Goal: Task Accomplishment & Management: Complete application form

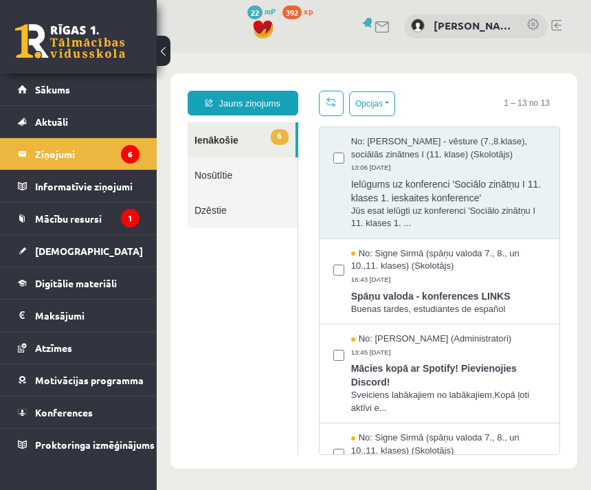
click at [132, 201] on legend "Informatīvie ziņojumi 1" at bounding box center [87, 186] width 104 height 32
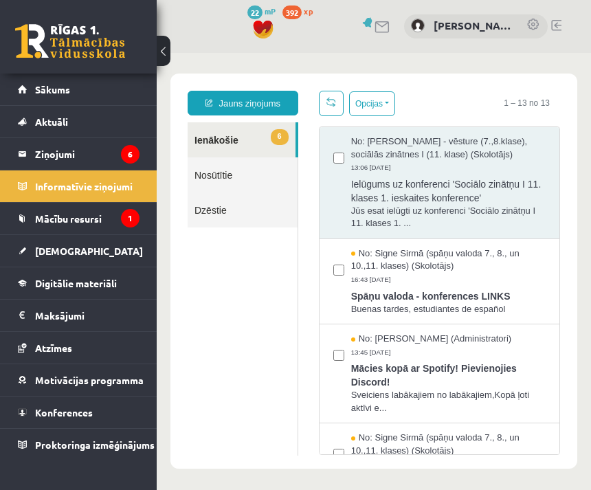
click at [131, 212] on icon "1" at bounding box center [130, 218] width 19 height 19
click at [133, 218] on icon "1" at bounding box center [130, 218] width 19 height 19
click at [95, 227] on link "Mācību resursi" at bounding box center [79, 219] width 122 height 32
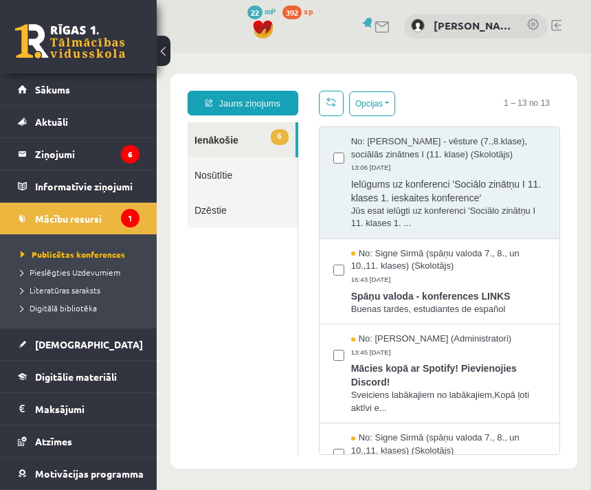
click at [110, 258] on span "Publicētas konferences" at bounding box center [73, 254] width 104 height 11
click at [107, 271] on span "Pieslēgties Uzdevumiem" at bounding box center [71, 272] width 100 height 11
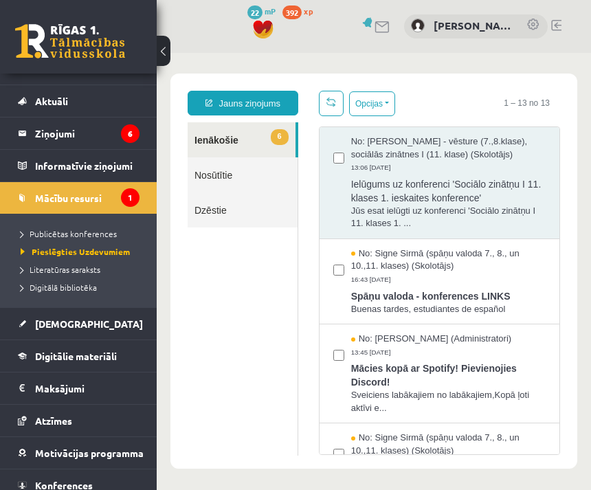
scroll to position [20, 0]
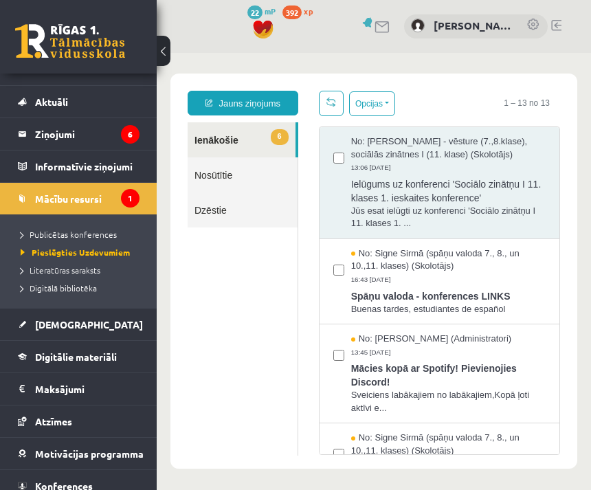
click at [125, 365] on link "Digitālie materiāli" at bounding box center [79, 357] width 122 height 32
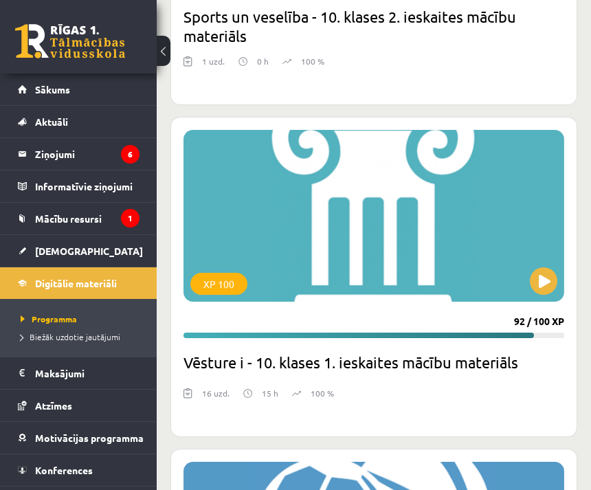
scroll to position [5960, 0]
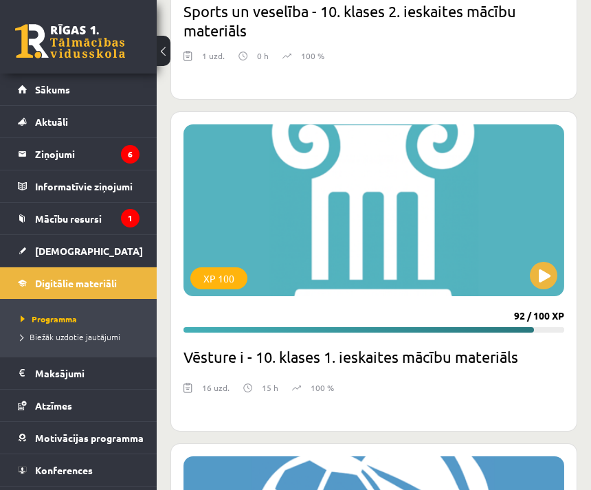
click at [126, 256] on link "[DEMOGRAPHIC_DATA]" at bounding box center [79, 251] width 122 height 32
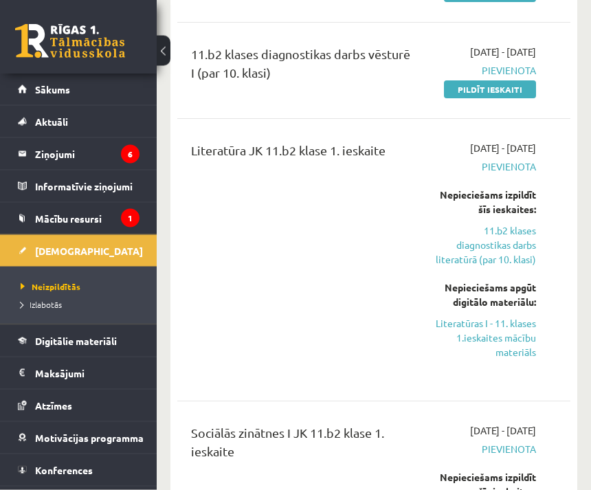
scroll to position [241, 0]
click at [48, 348] on link "Digitālie materiāli" at bounding box center [79, 341] width 122 height 32
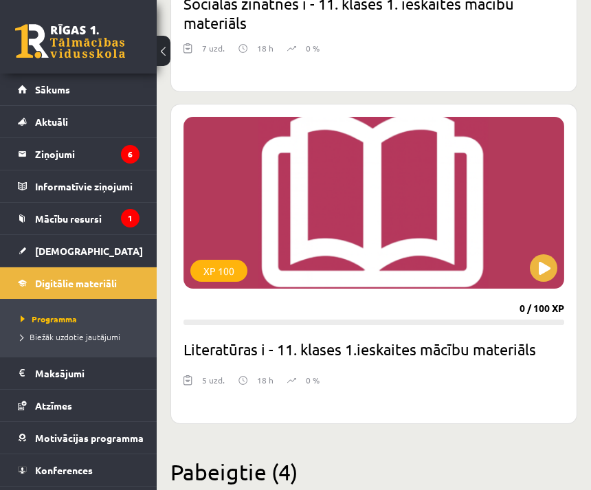
scroll to position [5243, 0]
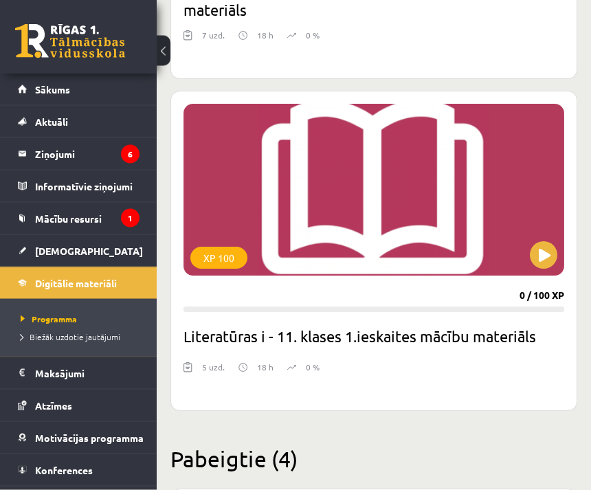
click at [543, 251] on button at bounding box center [543, 255] width 27 height 27
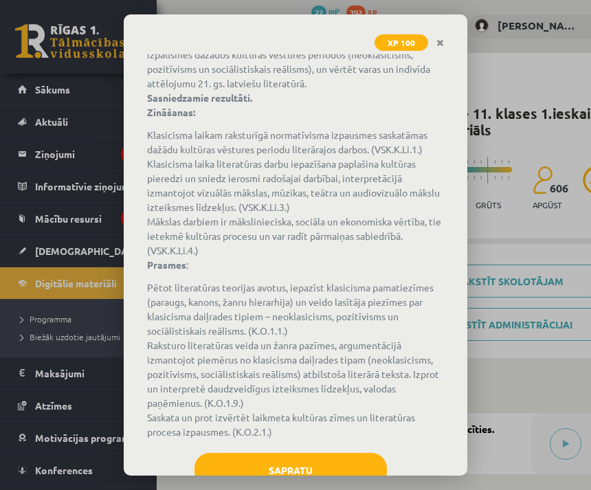
scroll to position [124, 0]
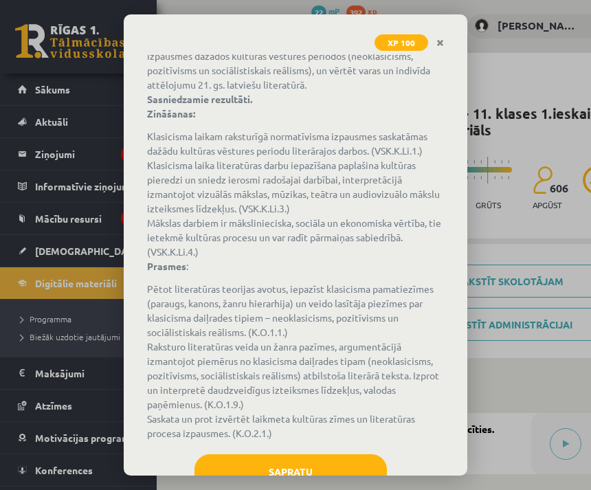
click at [337, 460] on button "Sapratu" at bounding box center [290, 471] width 192 height 34
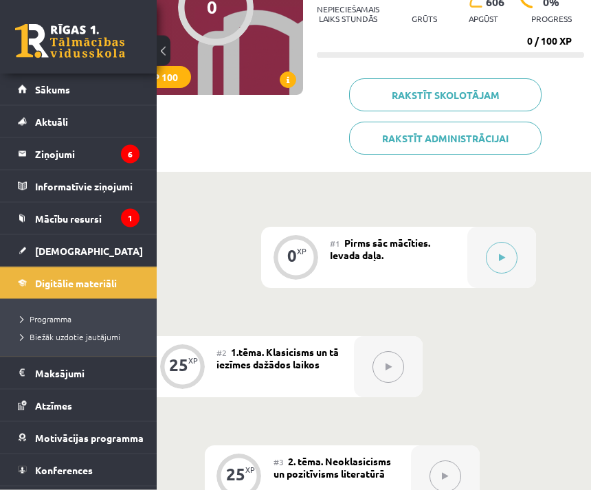
scroll to position [188, 66]
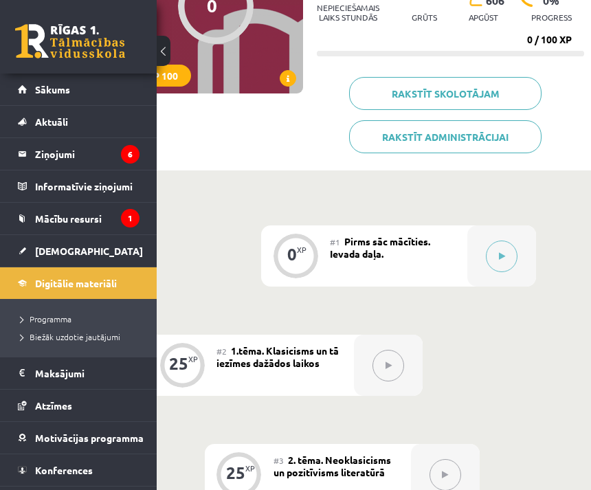
click at [508, 258] on button at bounding box center [502, 256] width 32 height 32
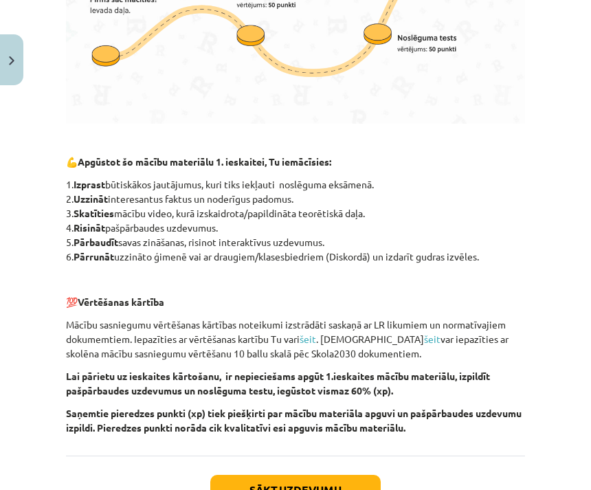
scroll to position [858, 0]
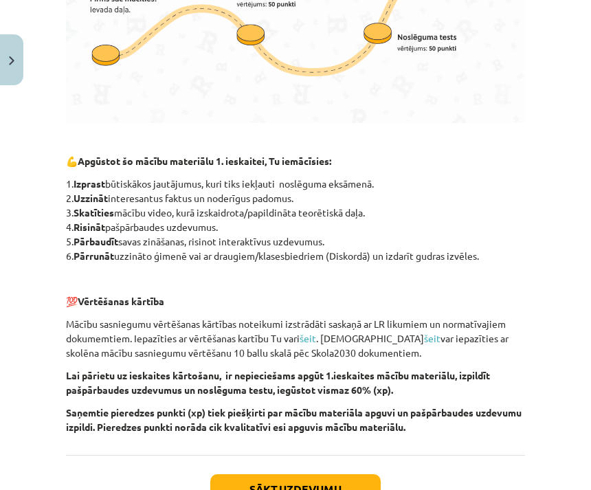
click at [322, 482] on button "Sākt uzdevumu" at bounding box center [295, 489] width 170 height 30
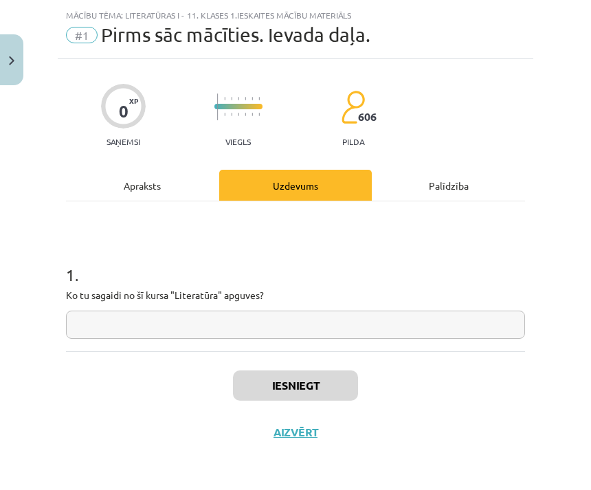
scroll to position [0, 0]
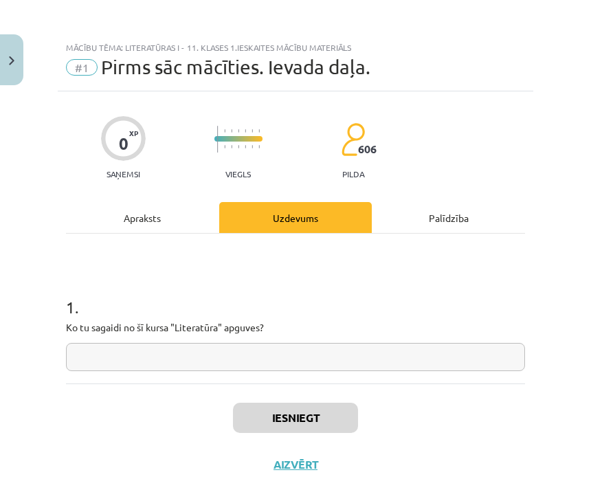
click at [279, 354] on input "text" at bounding box center [295, 357] width 459 height 28
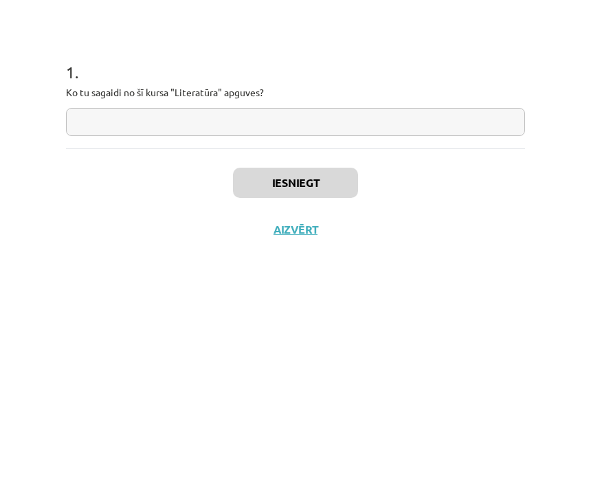
click at [242, 343] on input "text" at bounding box center [295, 357] width 459 height 28
paste input "**********"
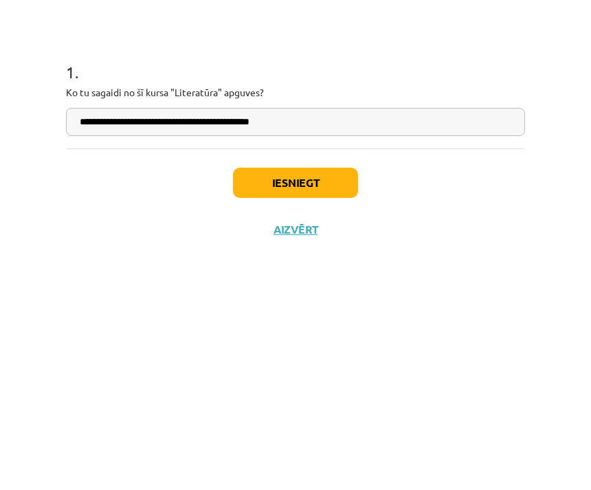
click at [113, 343] on input "**********" at bounding box center [295, 357] width 459 height 28
type input "**********"
click at [329, 403] on button "Iesniegt" at bounding box center [295, 418] width 125 height 30
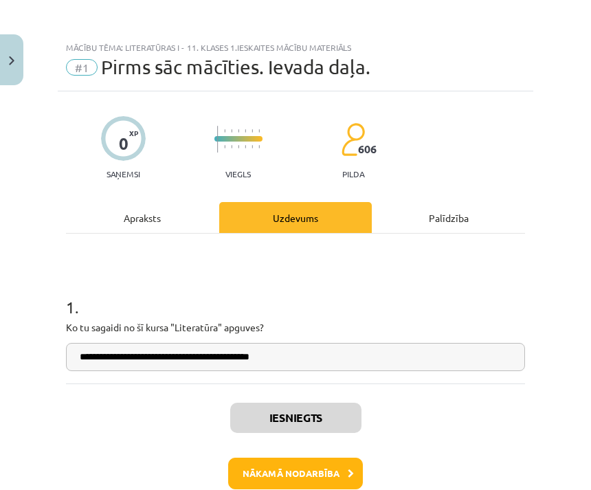
click at [335, 474] on button "Nākamā nodarbība" at bounding box center [295, 474] width 135 height 32
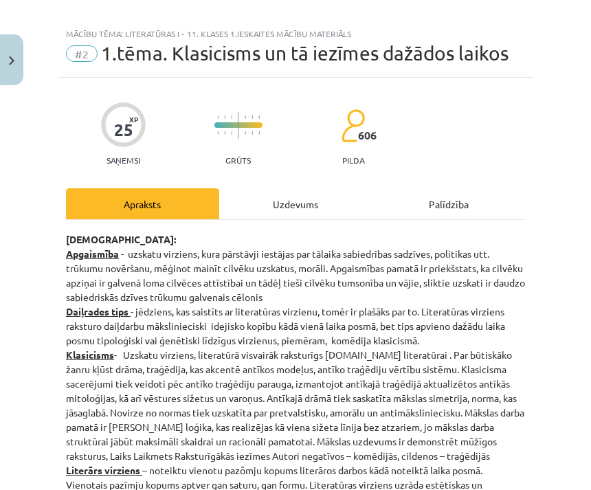
scroll to position [30, 0]
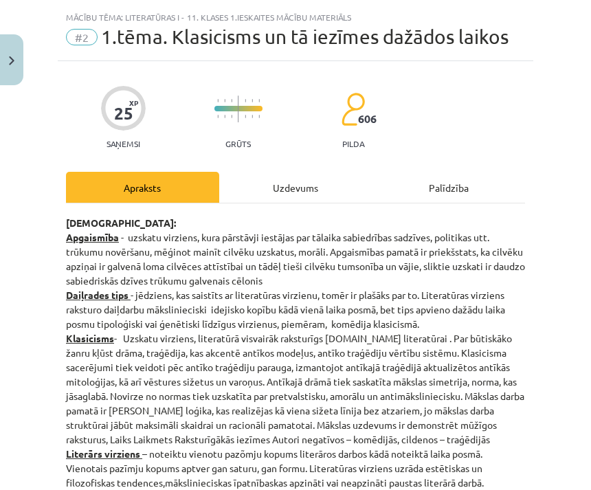
click at [310, 194] on div "Uzdevums" at bounding box center [295, 187] width 153 height 31
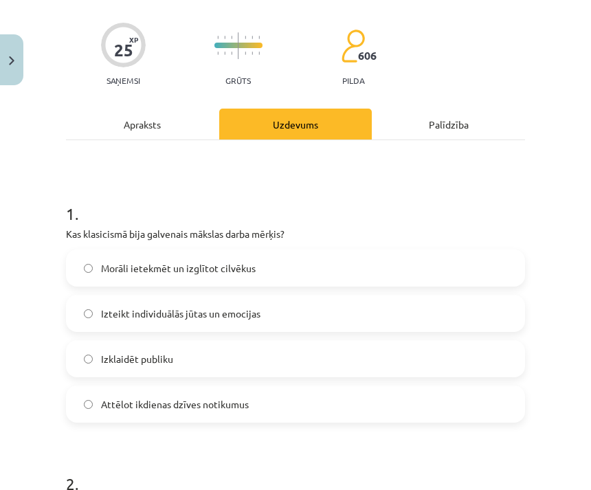
scroll to position [101, 0]
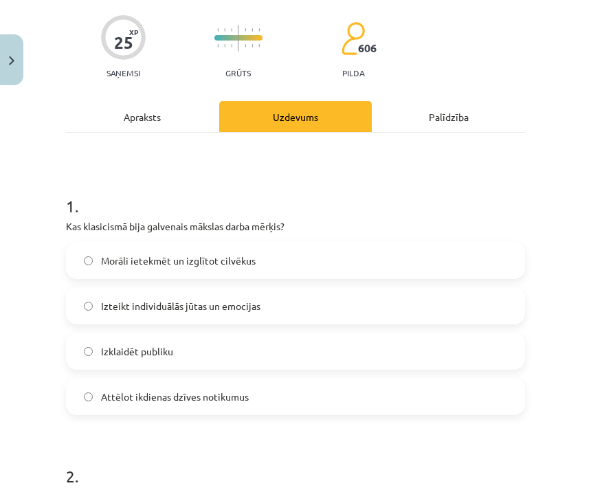
click at [174, 120] on div "Apraksts" at bounding box center [142, 116] width 153 height 31
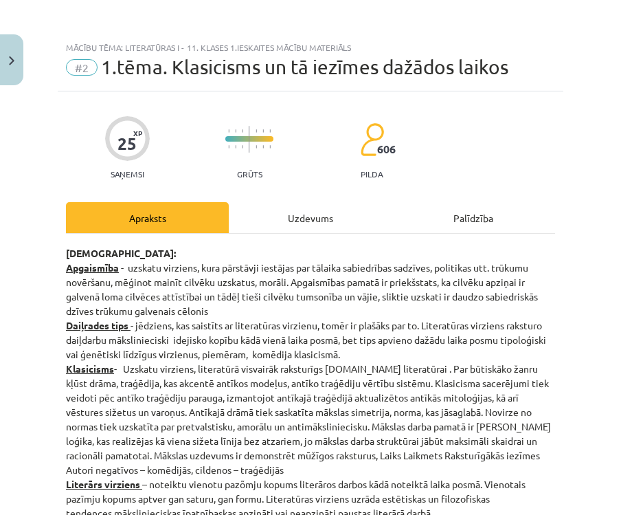
scroll to position [0, 0]
click at [324, 214] on div "Uzdevums" at bounding box center [310, 217] width 163 height 31
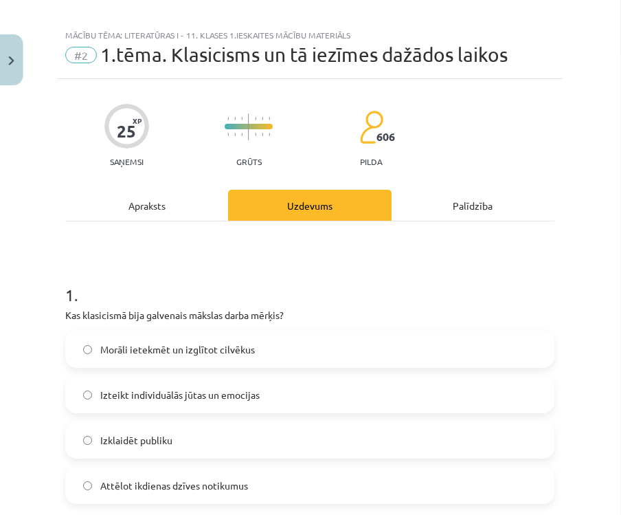
scroll to position [36, 0]
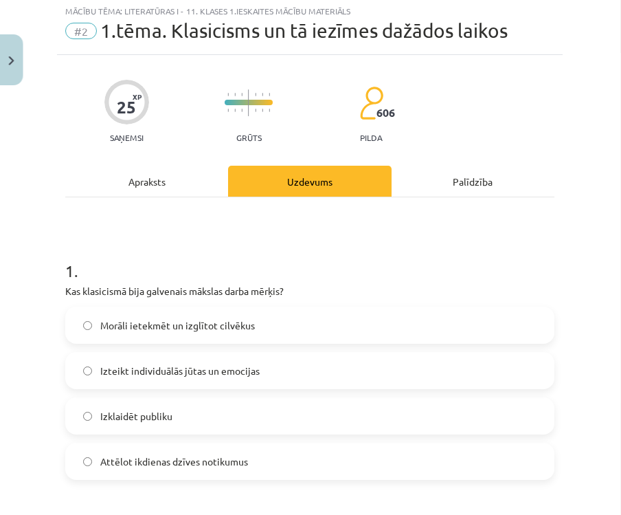
click at [185, 172] on div "Apraksts" at bounding box center [147, 181] width 163 height 31
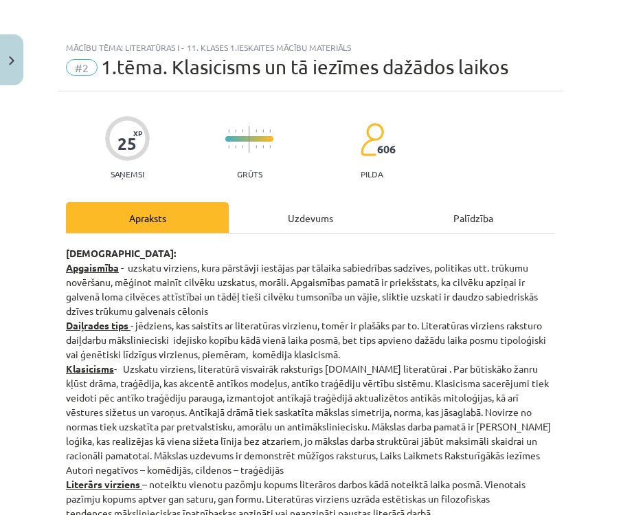
scroll to position [0, 0]
click at [335, 220] on div "Uzdevums" at bounding box center [310, 217] width 163 height 31
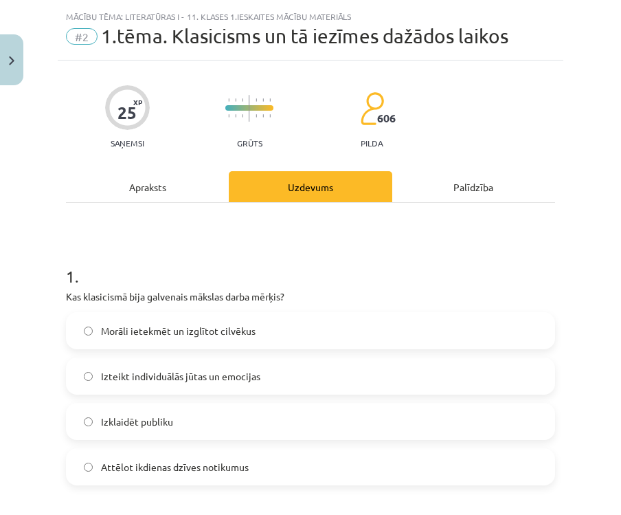
scroll to position [34, 0]
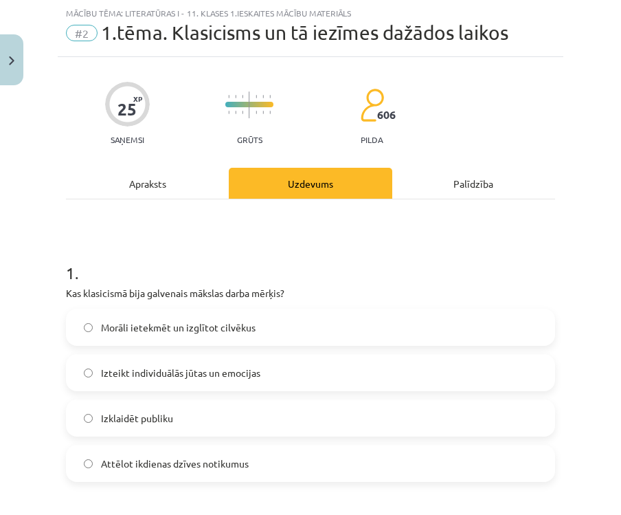
click at [191, 179] on div "Apraksts" at bounding box center [147, 183] width 163 height 31
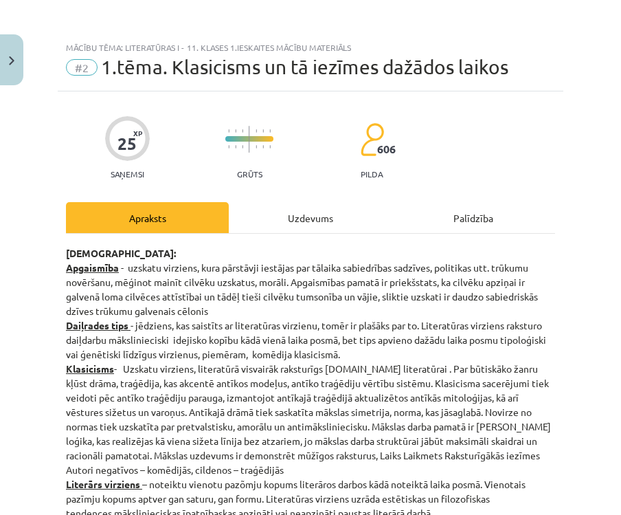
scroll to position [0, 0]
click at [326, 225] on div "Uzdevums" at bounding box center [310, 217] width 163 height 31
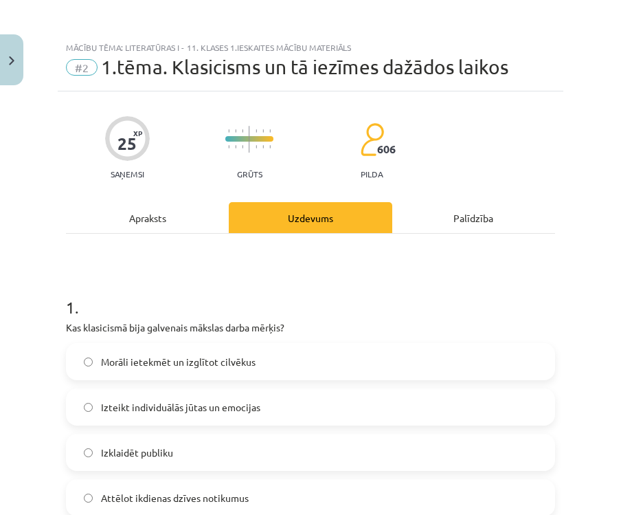
click at [170, 221] on div "Apraksts" at bounding box center [147, 217] width 163 height 31
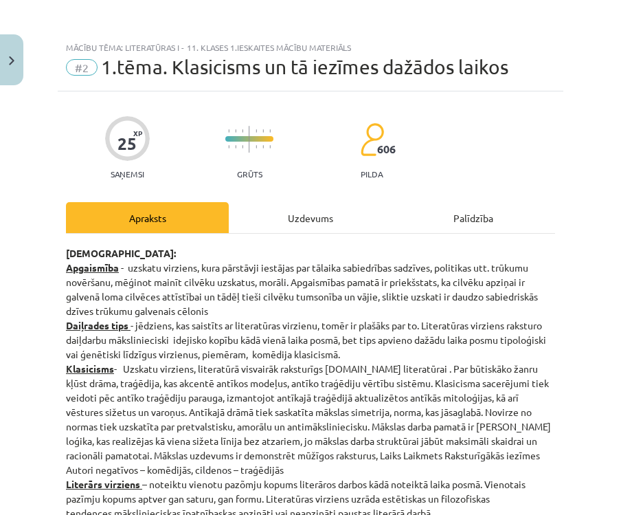
click at [337, 217] on div "Uzdevums" at bounding box center [310, 217] width 163 height 31
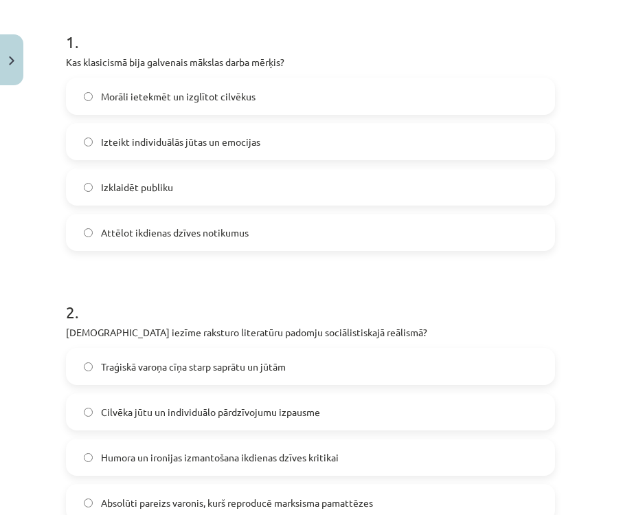
scroll to position [262, 0]
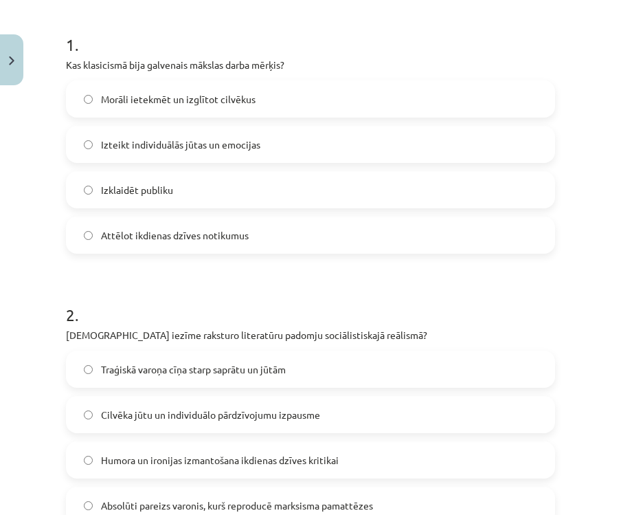
click at [441, 110] on label "Morāli ietekmēt un izglītot cilvēkus" at bounding box center [310, 99] width 486 height 34
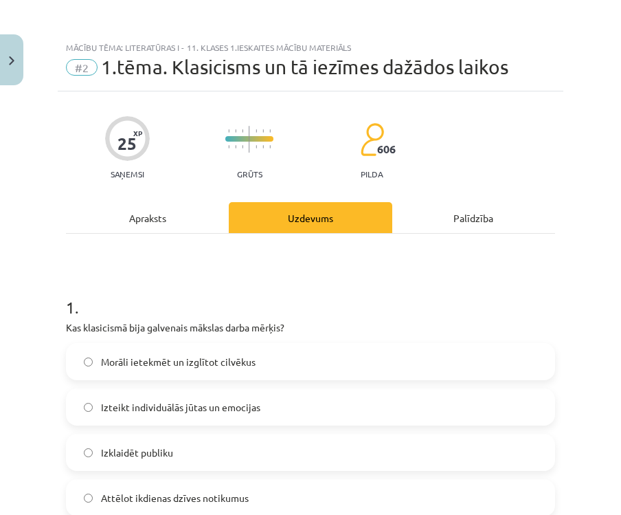
scroll to position [0, 0]
click at [200, 216] on div "Apraksts" at bounding box center [147, 217] width 163 height 31
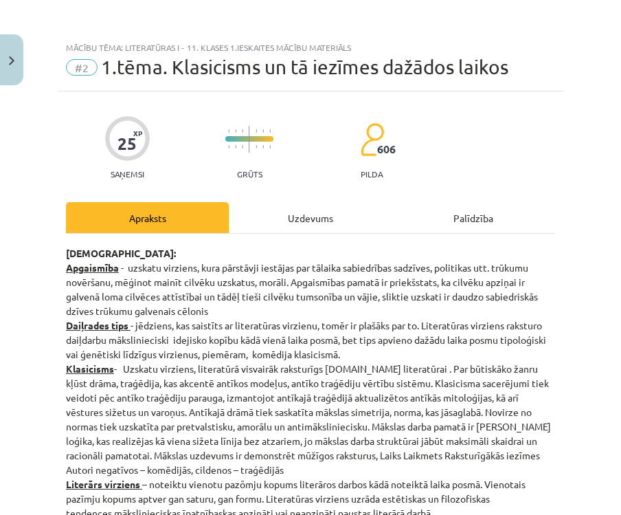
click at [346, 214] on div "Uzdevums" at bounding box center [310, 217] width 163 height 31
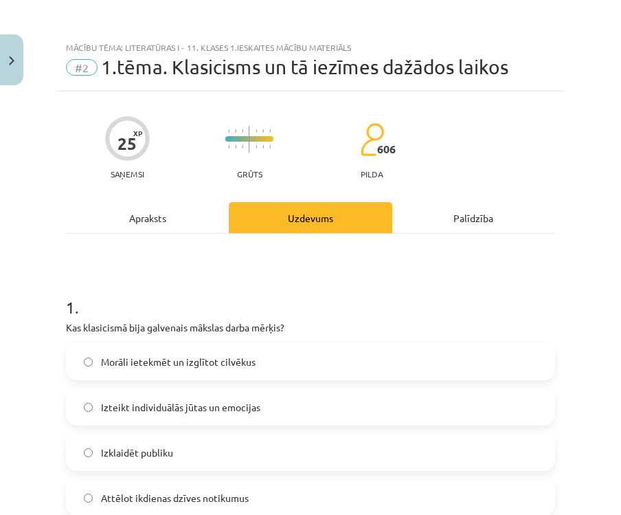
click at [179, 223] on div "Apraksts" at bounding box center [147, 217] width 163 height 31
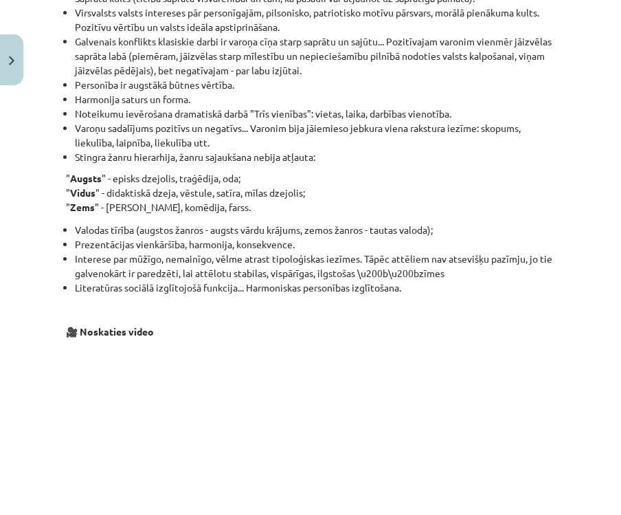
scroll to position [1280, 0]
click at [584, 303] on div "Mācību tēma: Literatūras i - 11. klases 1.ieskaites mācību materiāls #2 1.tēma.…" at bounding box center [310, 257] width 621 height 515
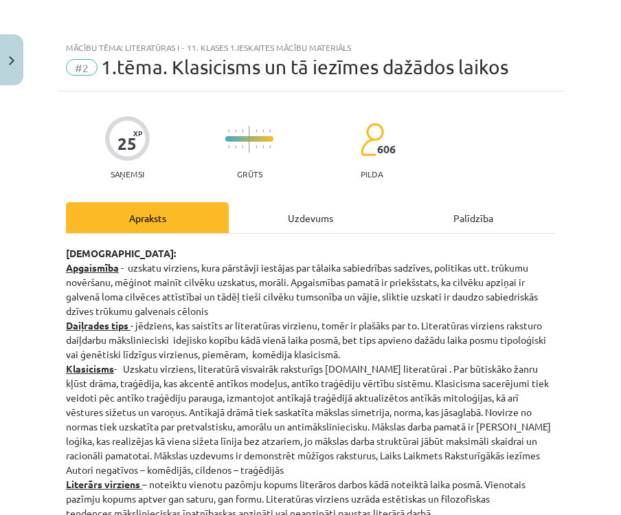
scroll to position [0, 0]
click at [327, 219] on div "Uzdevums" at bounding box center [310, 217] width 163 height 31
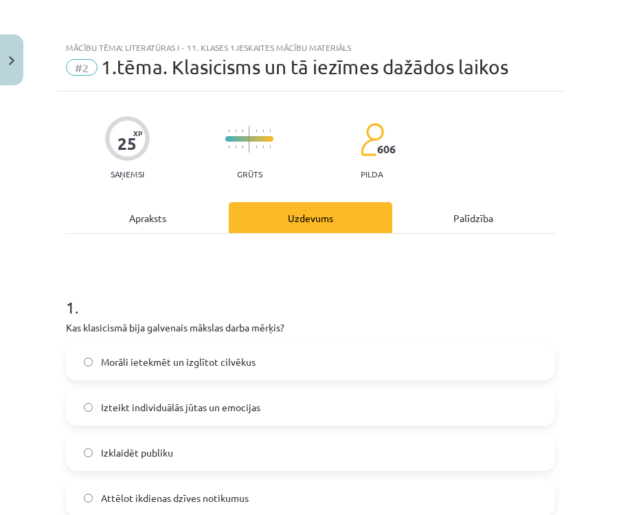
click at [168, 219] on div "Apraksts" at bounding box center [147, 217] width 163 height 31
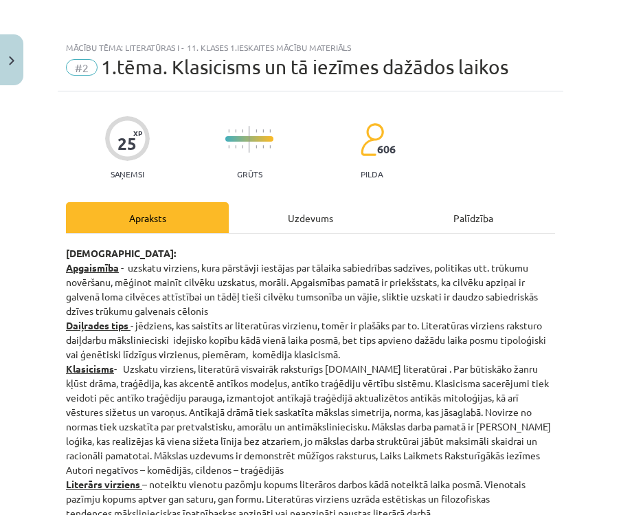
click at [328, 210] on div "Uzdevums" at bounding box center [310, 217] width 163 height 31
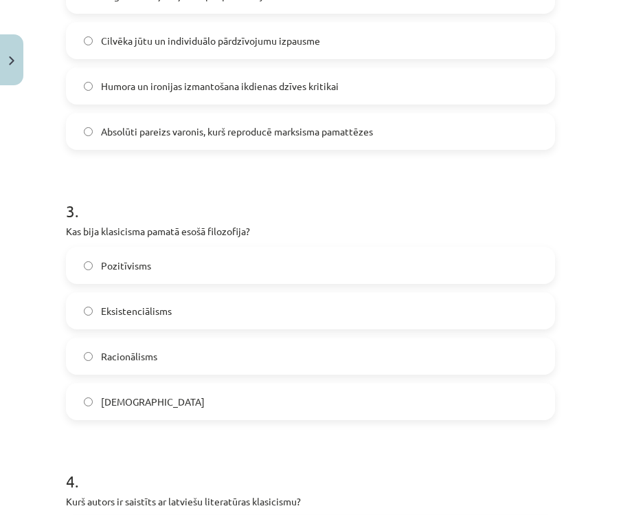
scroll to position [636, 0]
click at [305, 357] on label "Racionālisms" at bounding box center [310, 356] width 486 height 34
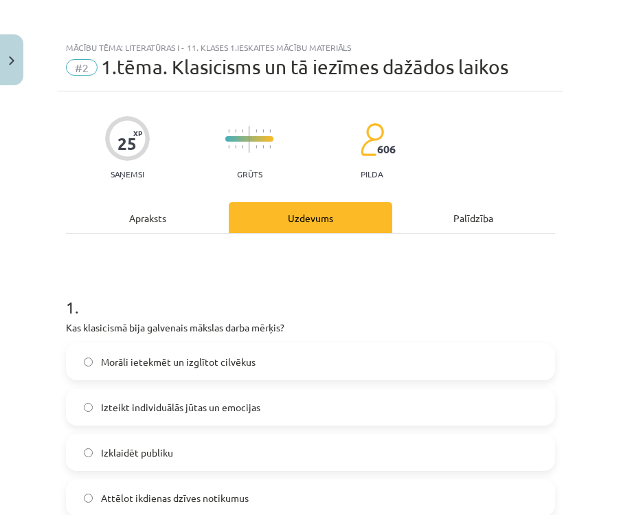
scroll to position [0, 0]
click at [191, 216] on div "Apraksts" at bounding box center [147, 217] width 163 height 31
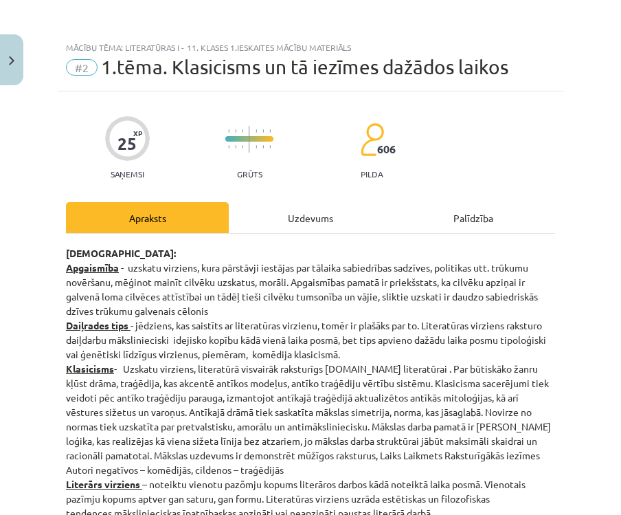
scroll to position [-1, 0]
click at [321, 216] on div "Uzdevums" at bounding box center [310, 217] width 163 height 31
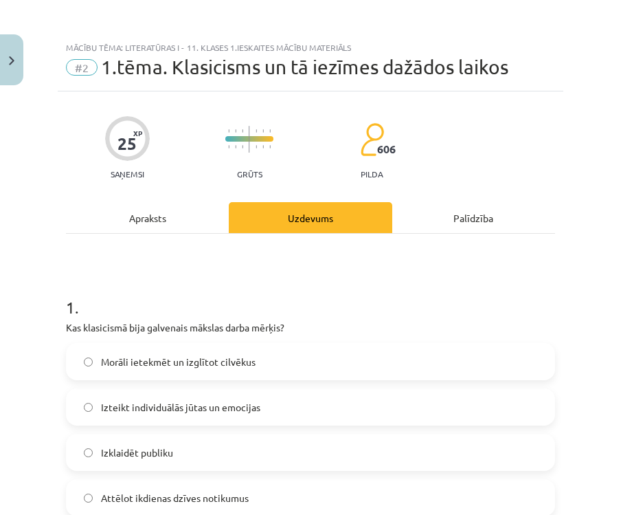
scroll to position [0, 0]
click at [184, 217] on div "Apraksts" at bounding box center [147, 217] width 163 height 31
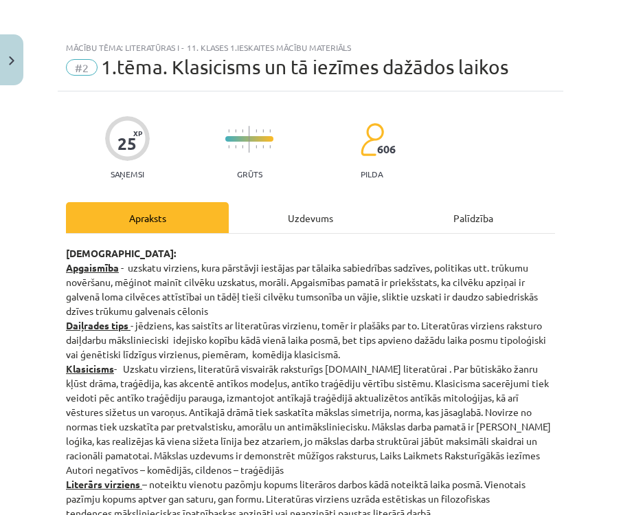
click at [312, 216] on div "Uzdevums" at bounding box center [310, 217] width 163 height 31
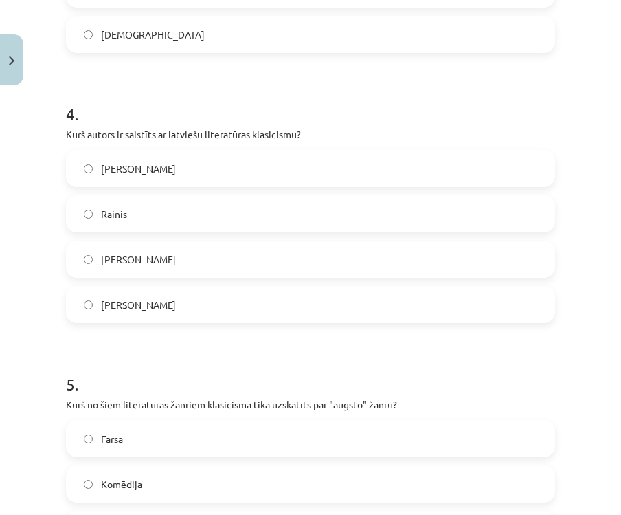
scroll to position [1003, 0]
click at [461, 257] on label "[PERSON_NAME]" at bounding box center [310, 259] width 486 height 34
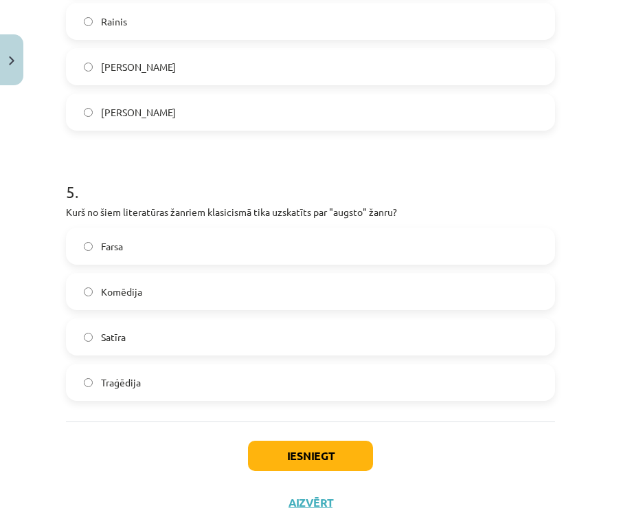
scroll to position [1193, 0]
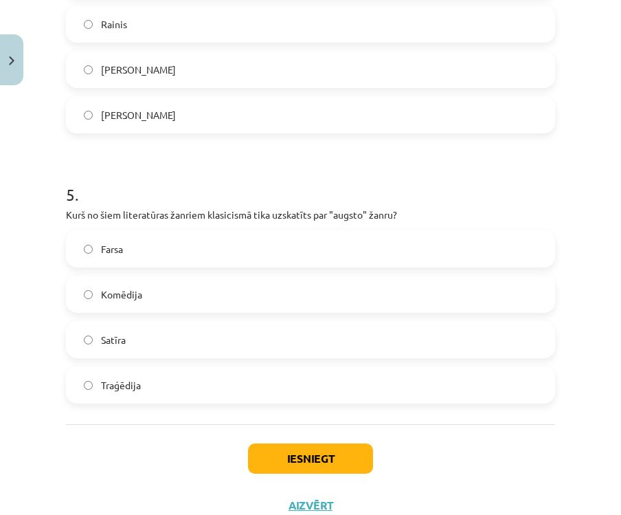
click at [216, 386] on label "Traģēdija" at bounding box center [310, 385] width 486 height 34
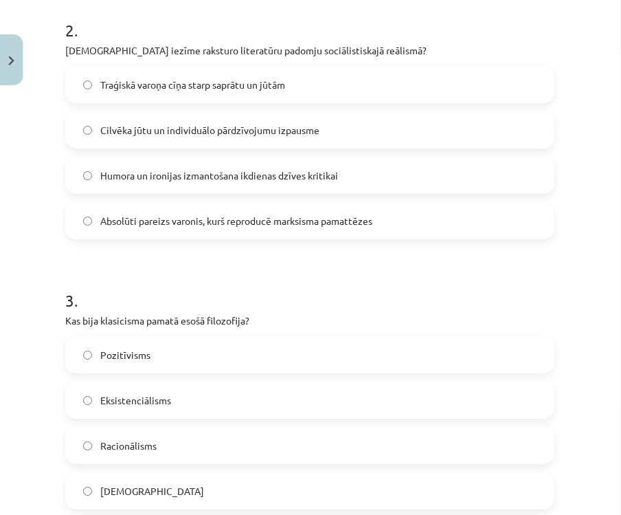
scroll to position [547, 0]
click at [481, 236] on label "Absolūti pareizs varonis, kurš reproducē marksisma pamattēzes" at bounding box center [310, 220] width 486 height 34
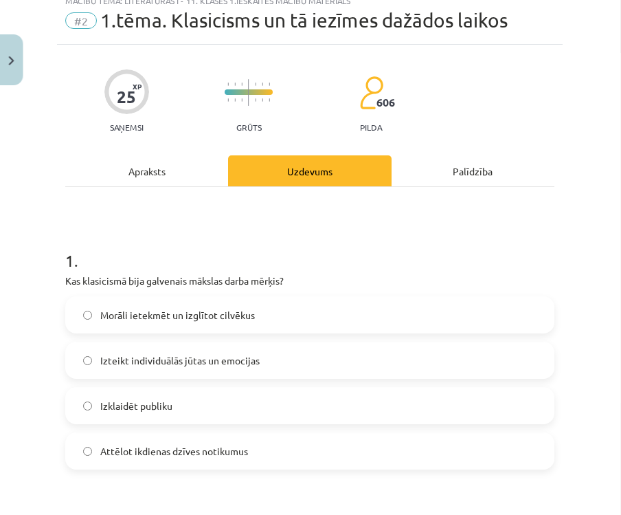
scroll to position [47, 0]
click at [169, 171] on div "Apraksts" at bounding box center [147, 170] width 163 height 31
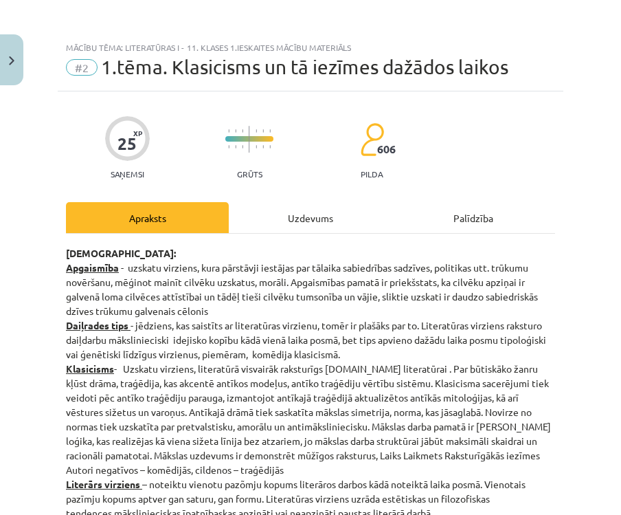
scroll to position [0, 0]
click at [323, 220] on div "Uzdevums" at bounding box center [310, 217] width 163 height 31
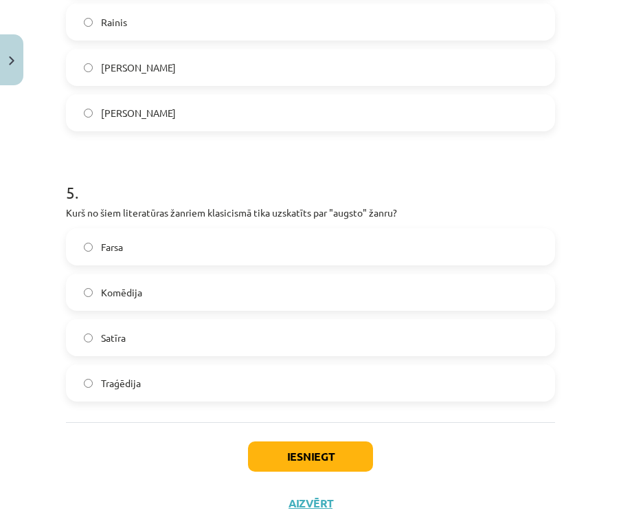
scroll to position [1193, 0]
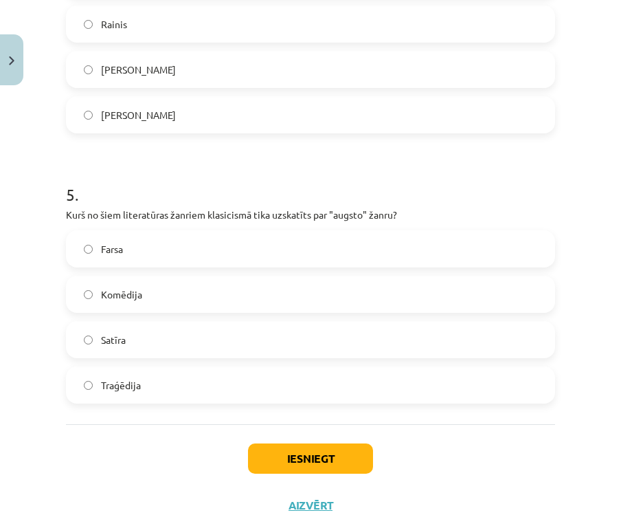
click at [333, 457] on button "Iesniegt" at bounding box center [310, 458] width 125 height 30
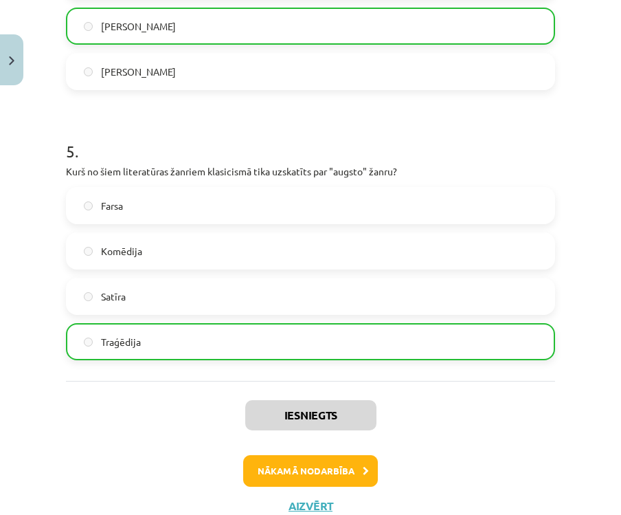
click at [344, 469] on button "Nākamā nodarbība" at bounding box center [310, 471] width 135 height 32
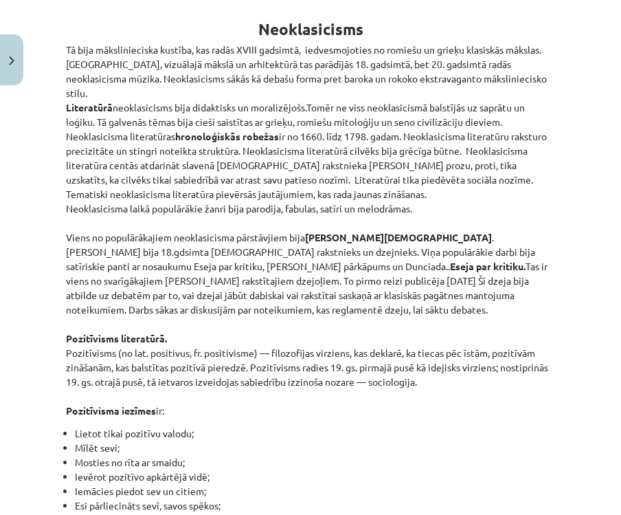
scroll to position [34, 0]
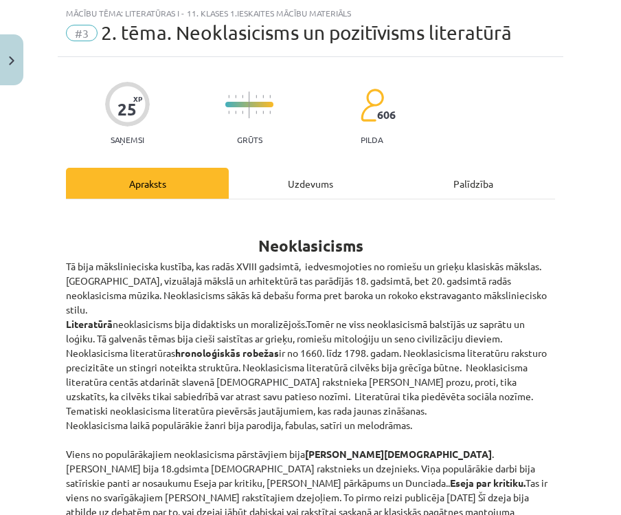
click at [330, 181] on div "Uzdevums" at bounding box center [310, 183] width 163 height 31
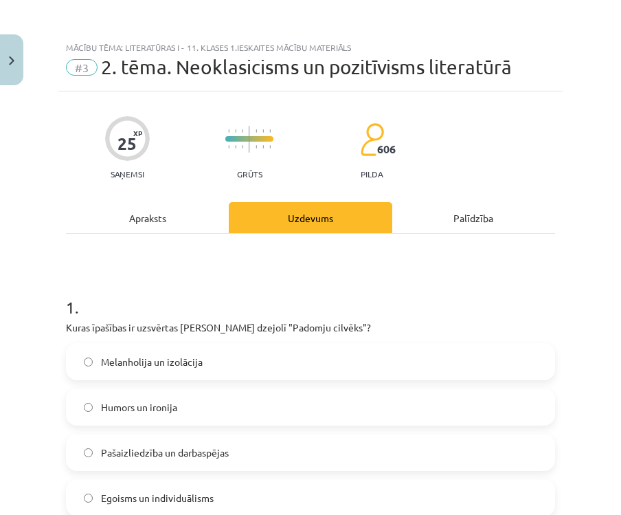
scroll to position [0, 0]
click at [177, 210] on div "Apraksts" at bounding box center [147, 217] width 163 height 31
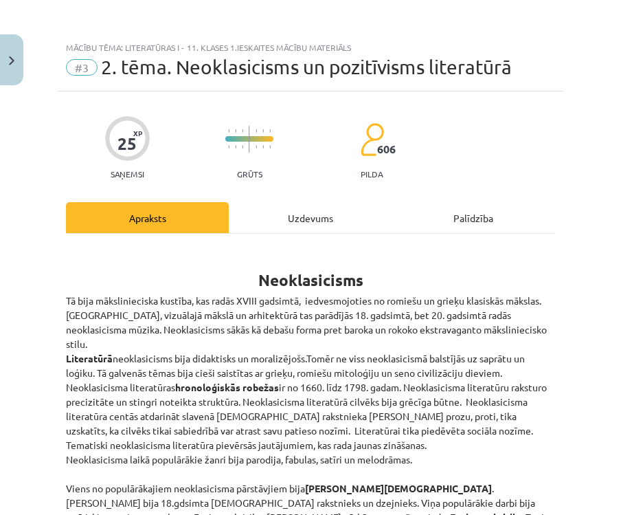
click at [335, 214] on div "Uzdevums" at bounding box center [310, 217] width 163 height 31
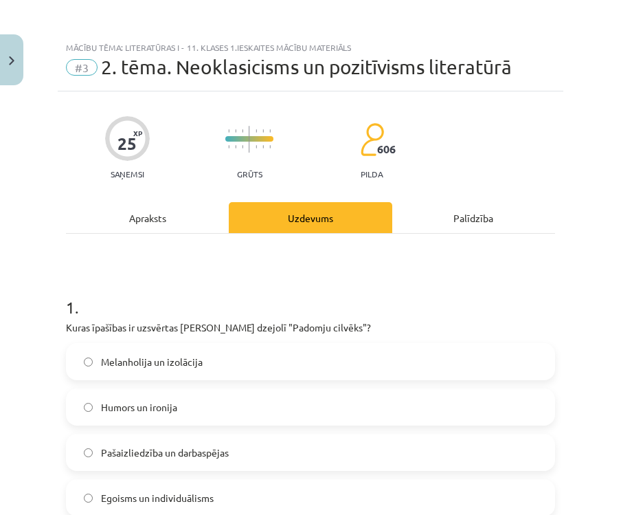
click at [168, 216] on div "Apraksts" at bounding box center [147, 217] width 163 height 31
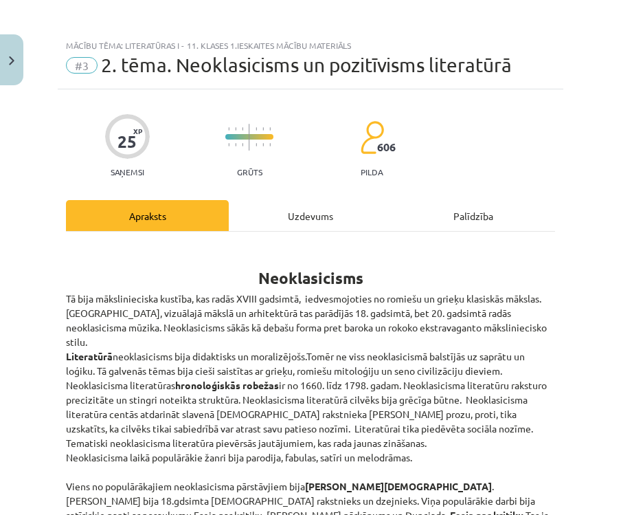
click at [325, 214] on div "Uzdevums" at bounding box center [310, 215] width 163 height 31
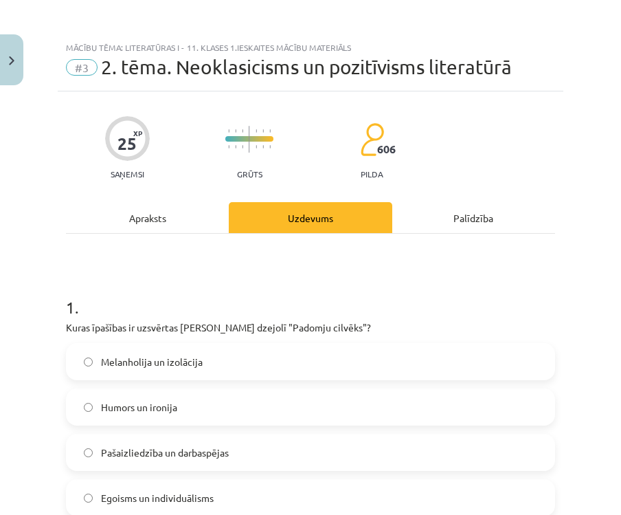
click at [172, 221] on div "Apraksts" at bounding box center [147, 217] width 163 height 31
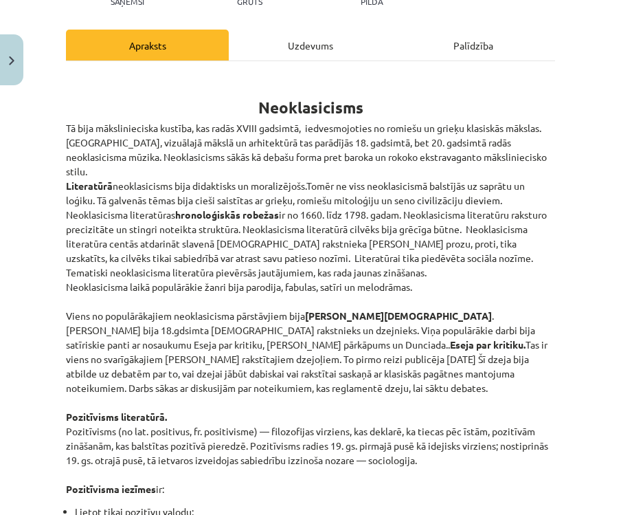
scroll to position [173, 0]
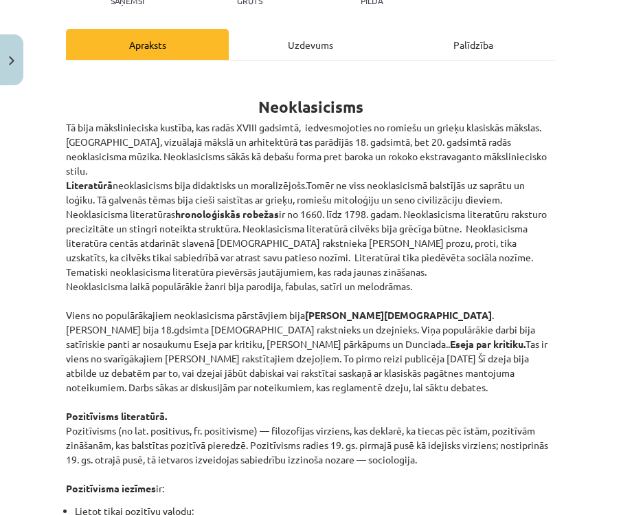
click at [328, 56] on div "Uzdevums" at bounding box center [310, 44] width 163 height 31
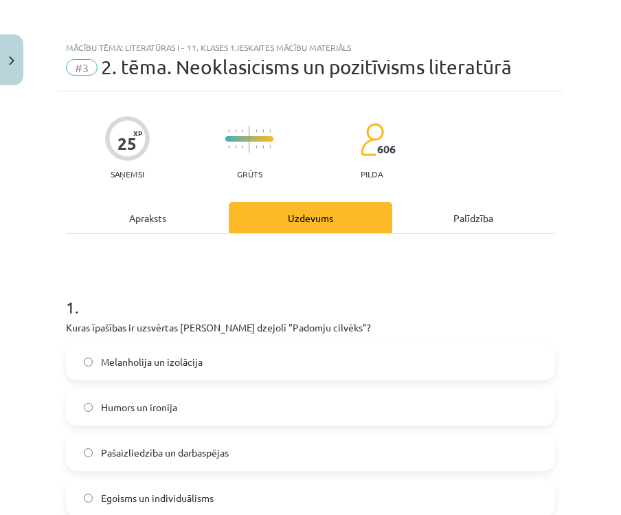
scroll to position [0, 0]
click at [159, 217] on div "Apraksts" at bounding box center [147, 217] width 163 height 31
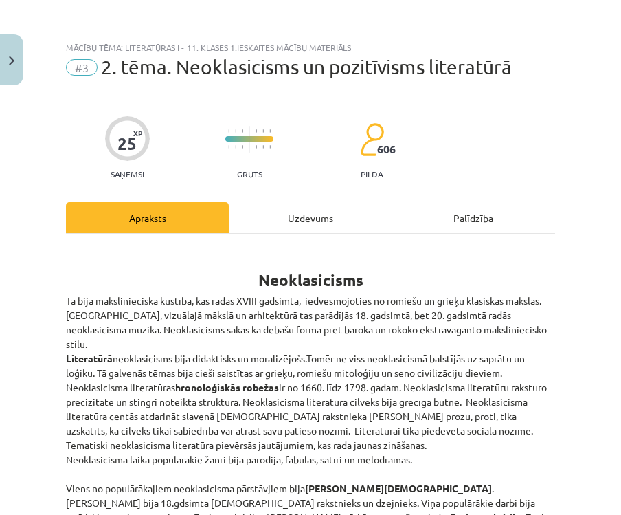
click at [341, 220] on div "Uzdevums" at bounding box center [310, 217] width 163 height 31
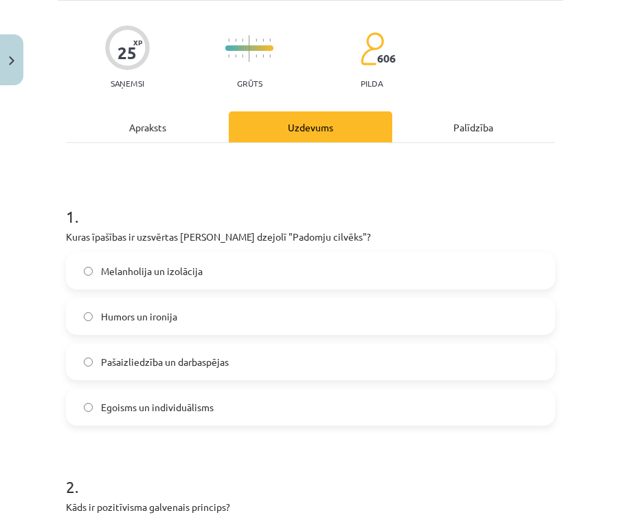
scroll to position [90, 0]
click at [161, 131] on div "Apraksts" at bounding box center [147, 127] width 163 height 31
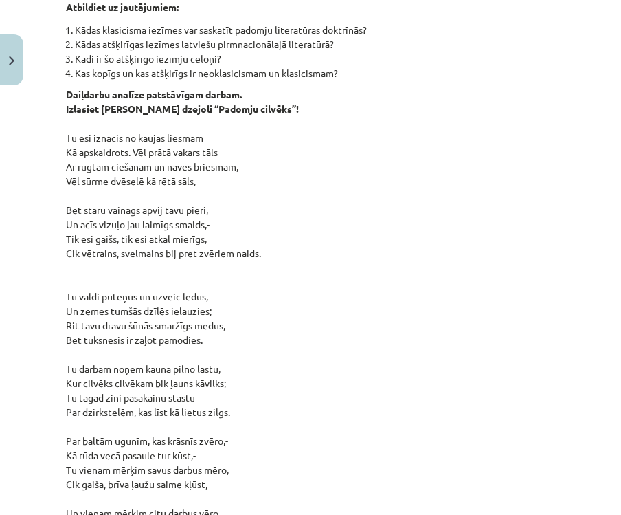
scroll to position [1011, 0]
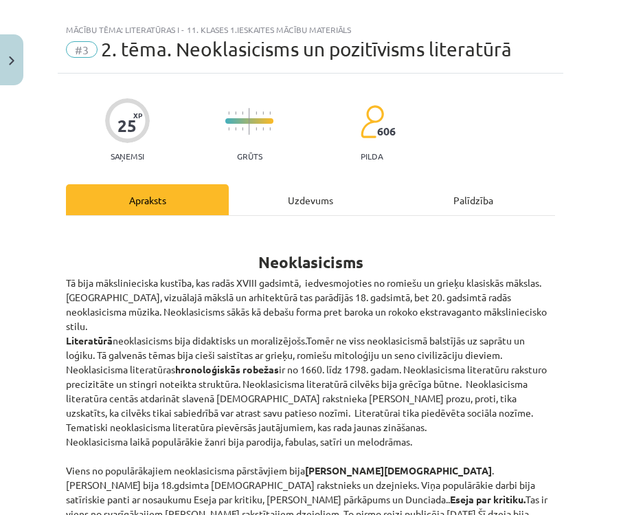
click at [335, 208] on div "Uzdevums" at bounding box center [310, 199] width 163 height 31
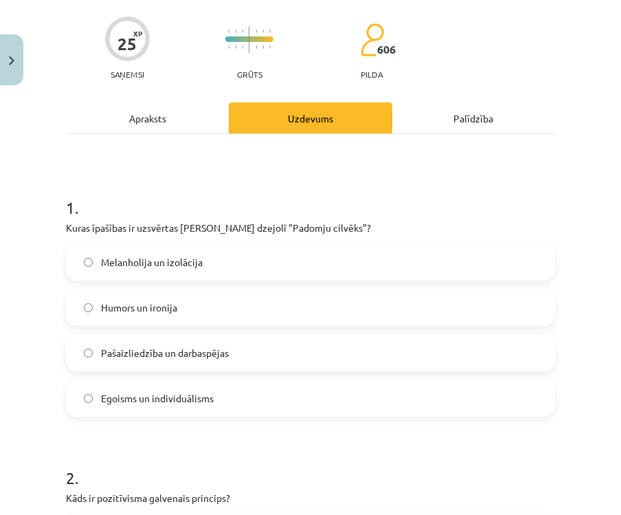
scroll to position [100, 0]
click at [9, 66] on button "Close" at bounding box center [11, 59] width 23 height 51
click at [116, 286] on div "Mācību tēma: Literatūras i - 11. klases 1.ieskaites mācību materiāls #3 2. tēma…" at bounding box center [310, 257] width 621 height 515
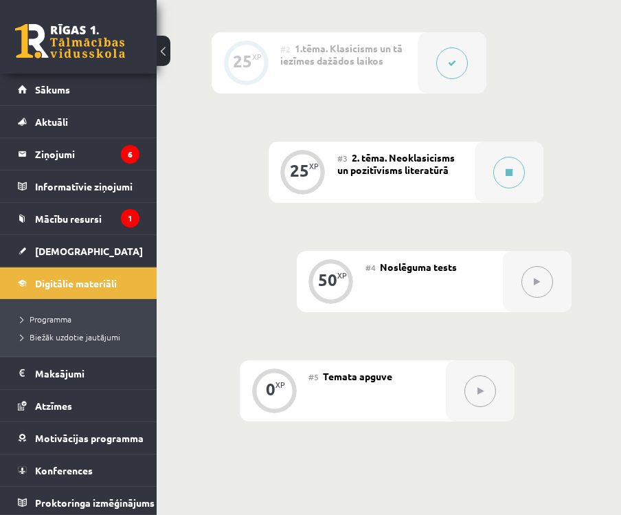
scroll to position [535, 0]
click at [117, 216] on link "Mācību resursi" at bounding box center [79, 219] width 122 height 32
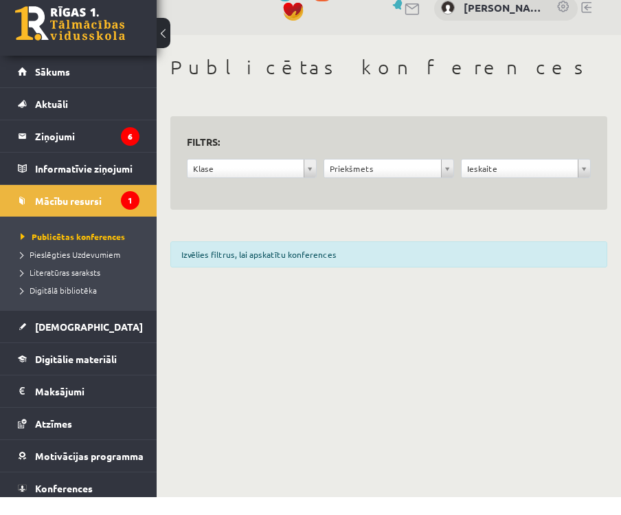
click at [98, 77] on link "Sākums" at bounding box center [79, 90] width 122 height 32
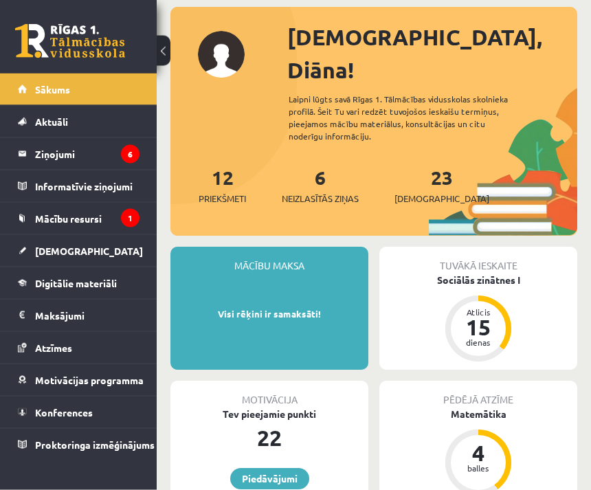
scroll to position [148, 0]
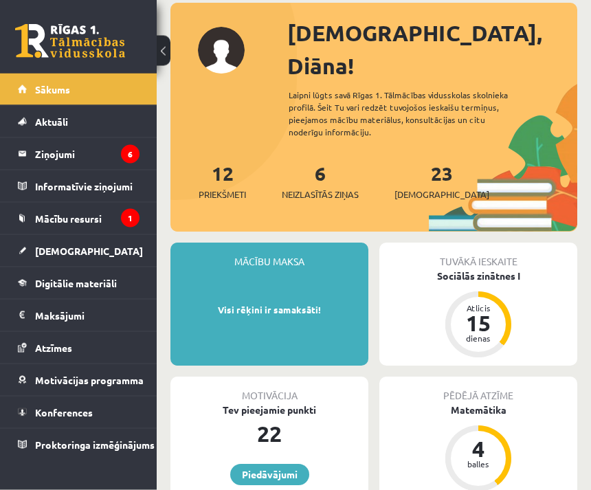
click at [319, 161] on link "6 Neizlasītās ziņas" at bounding box center [320, 181] width 77 height 41
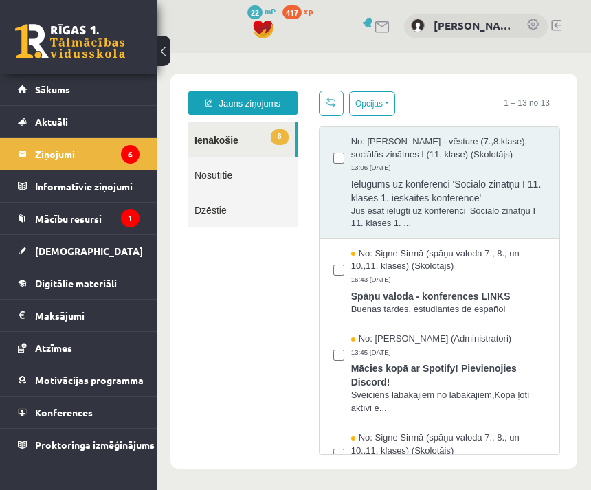
click at [259, 139] on link "6 Ienākošie" at bounding box center [242, 139] width 108 height 35
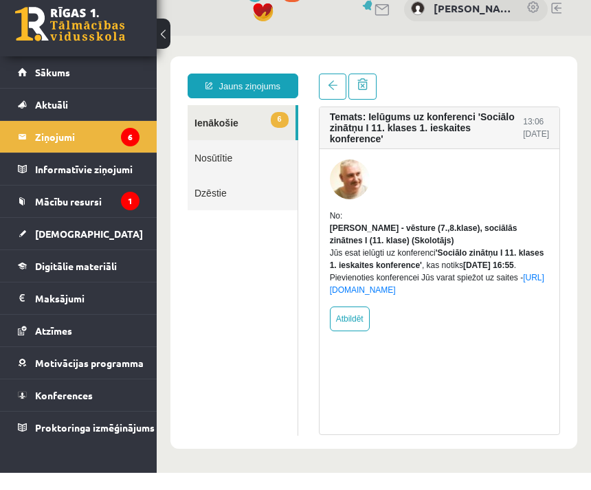
click at [433, 127] on h4 "Temats: Ielūgums uz konferenci 'Sociālo zinātņu I 11. klases 1. ieskaites konfe…" at bounding box center [427, 127] width 194 height 33
click at [271, 115] on span "6" at bounding box center [280, 120] width 18 height 16
click at [245, 126] on link "6 Ienākošie" at bounding box center [242, 122] width 108 height 35
click at [231, 121] on link "6 Ienākošie" at bounding box center [242, 122] width 108 height 35
click at [328, 84] on span at bounding box center [333, 85] width 10 height 10
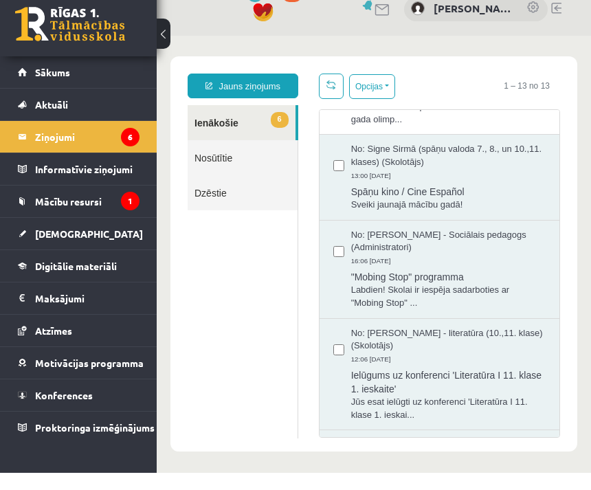
scroll to position [626, 0]
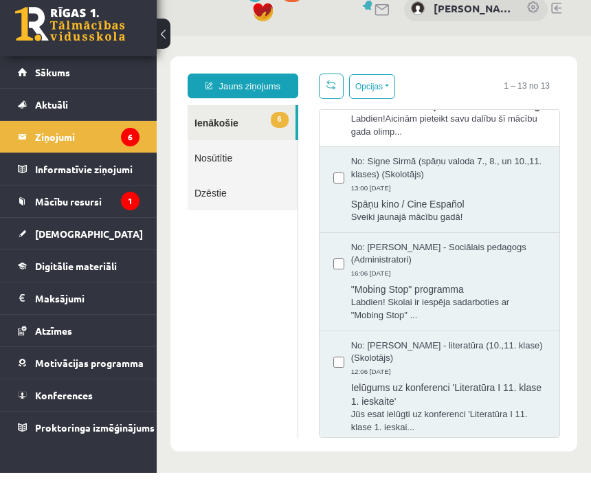
click at [508, 207] on span "Spāņu kino / Cine Español" at bounding box center [448, 202] width 194 height 17
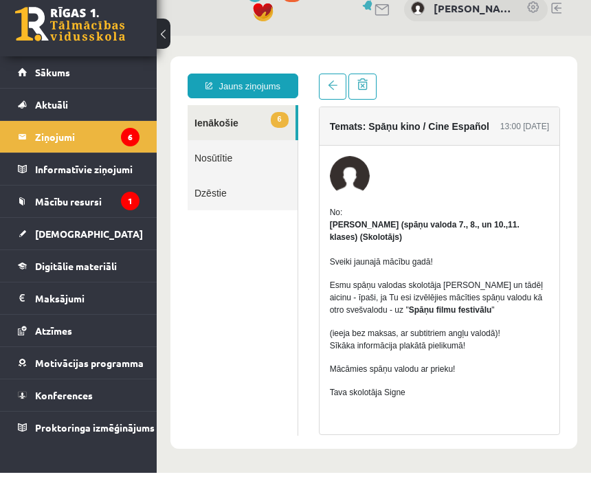
scroll to position [0, 0]
click at [328, 82] on span at bounding box center [333, 85] width 10 height 10
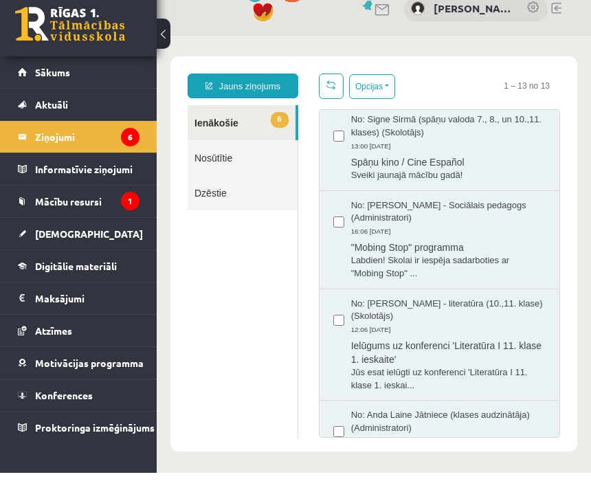
scroll to position [668, 0]
click at [535, 168] on span "Spāņu kino / Cine Español" at bounding box center [448, 159] width 194 height 17
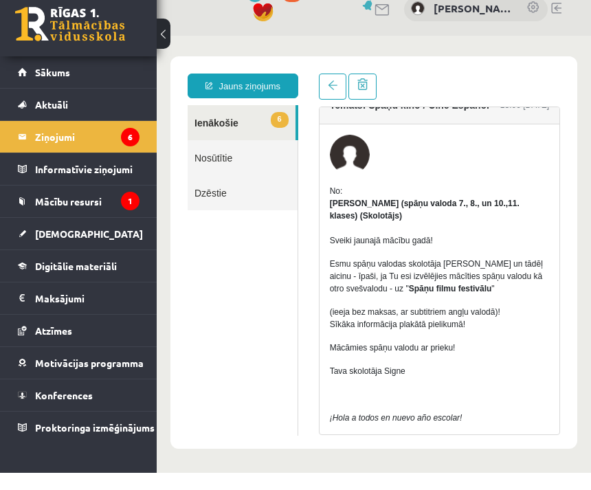
scroll to position [0, 0]
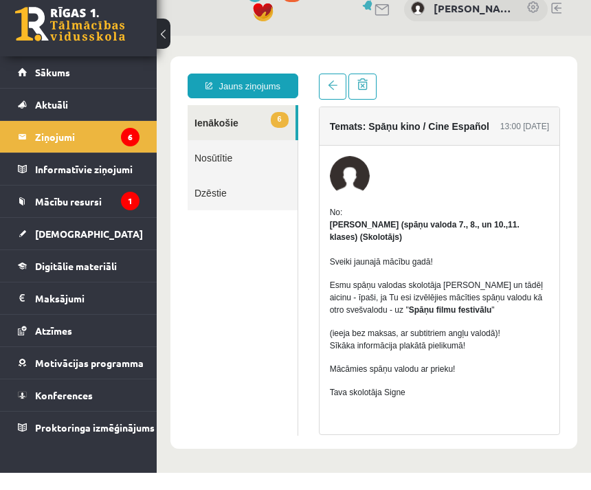
click at [334, 83] on span at bounding box center [333, 85] width 10 height 10
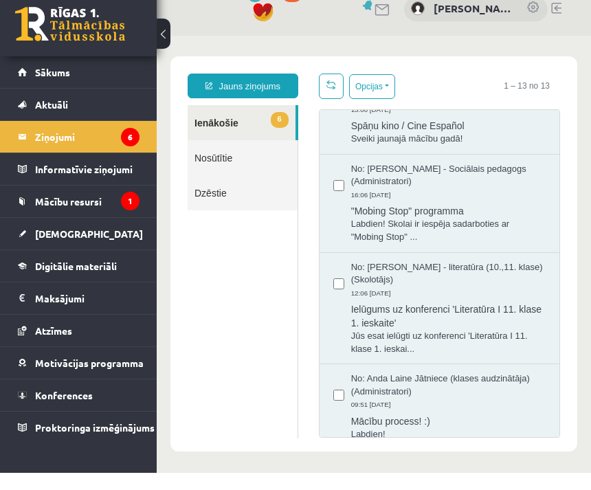
scroll to position [704, 0]
click at [131, 170] on legend "Informatīvie ziņojumi 1" at bounding box center [87, 186] width 104 height 32
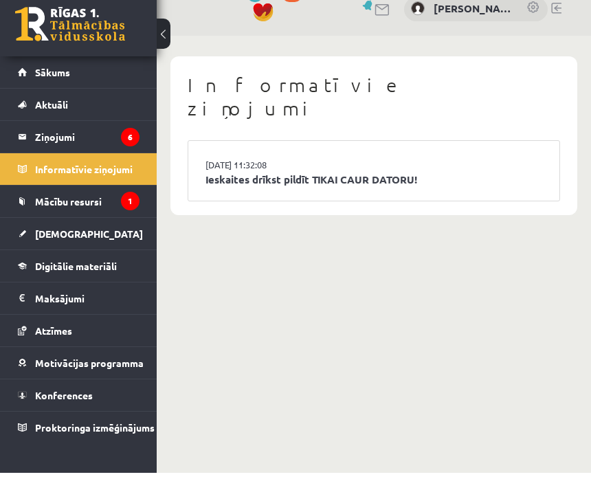
click at [279, 189] on link "Ieskaites drīkst pildīt TIKAI CAUR DATORU!" at bounding box center [373, 197] width 337 height 16
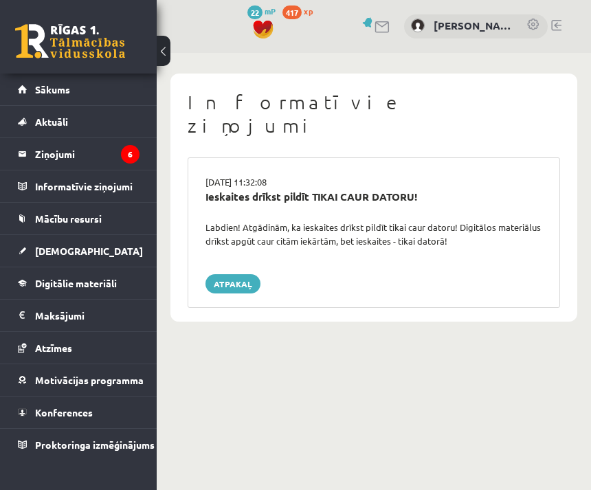
click at [115, 147] on legend "Ziņojumi 6" at bounding box center [87, 154] width 104 height 32
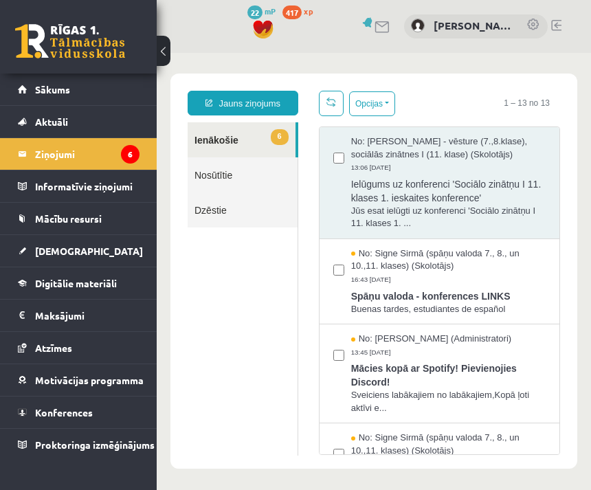
click at [132, 295] on link "Digitālie materiāli" at bounding box center [79, 283] width 122 height 32
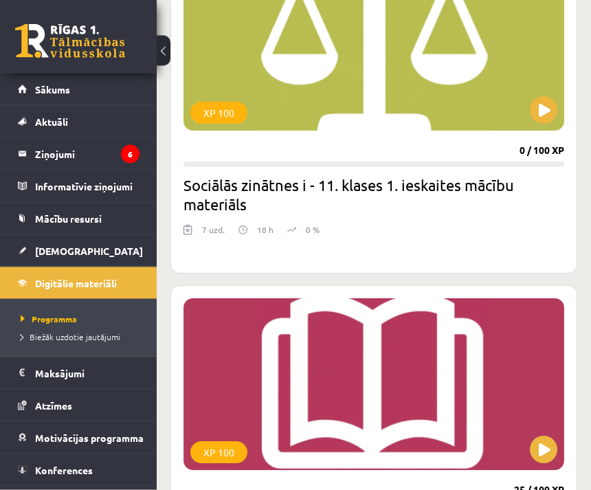
scroll to position [5050, 0]
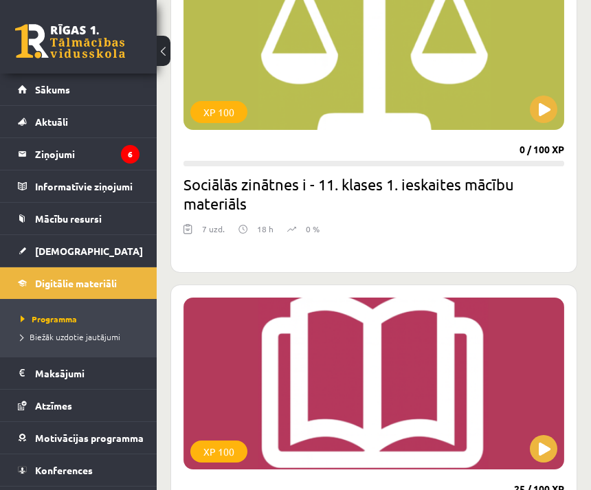
click at [126, 254] on link "[DEMOGRAPHIC_DATA]" at bounding box center [79, 251] width 122 height 32
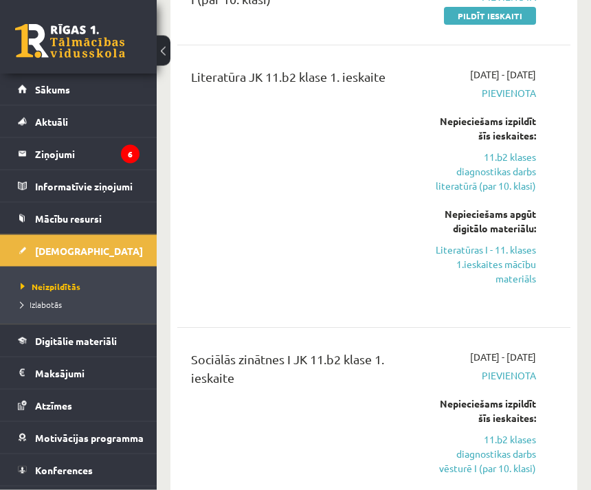
scroll to position [315, 0]
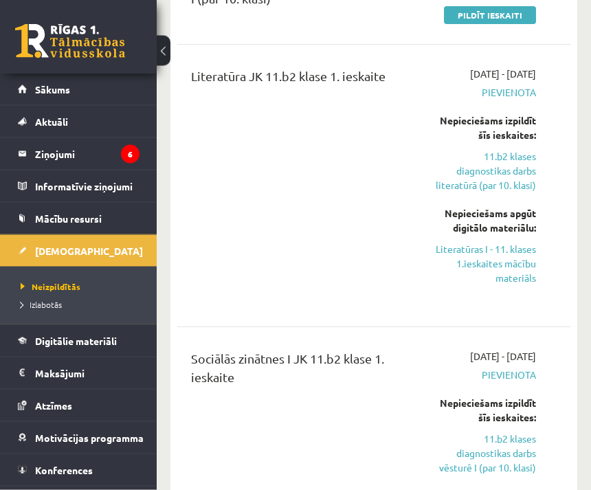
click at [502, 286] on link "Literatūras I - 11. klases 1.ieskaites mācību materiāls" at bounding box center [485, 264] width 101 height 43
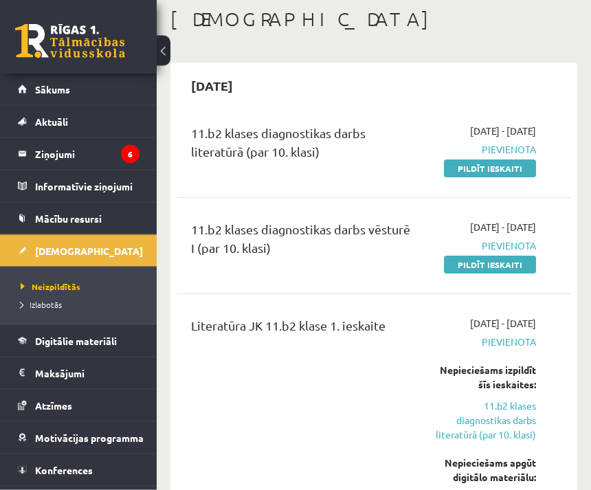
scroll to position [0, 0]
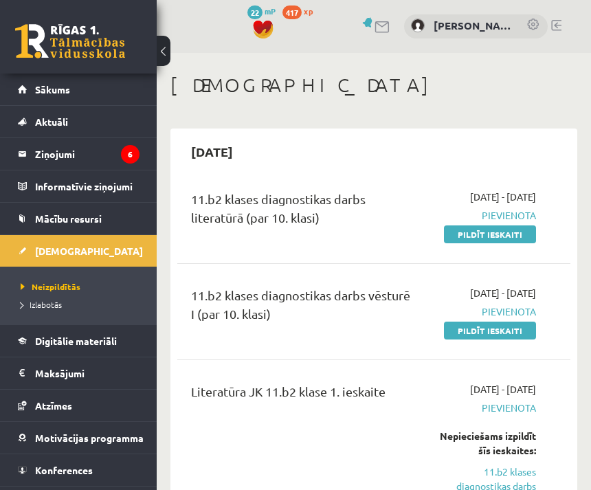
click at [127, 341] on link "Digitālie materiāli" at bounding box center [79, 341] width 122 height 32
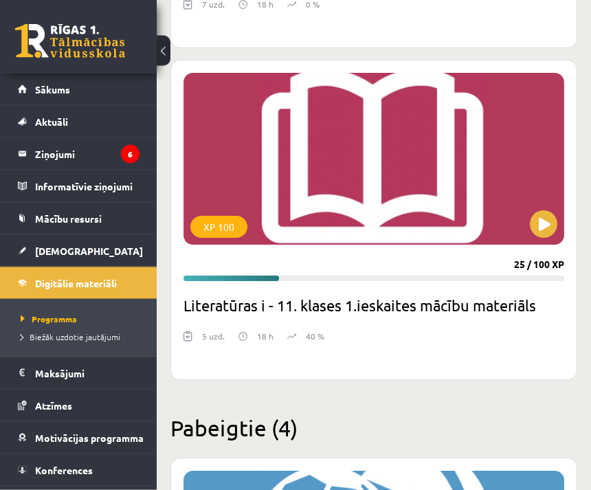
scroll to position [5276, 0]
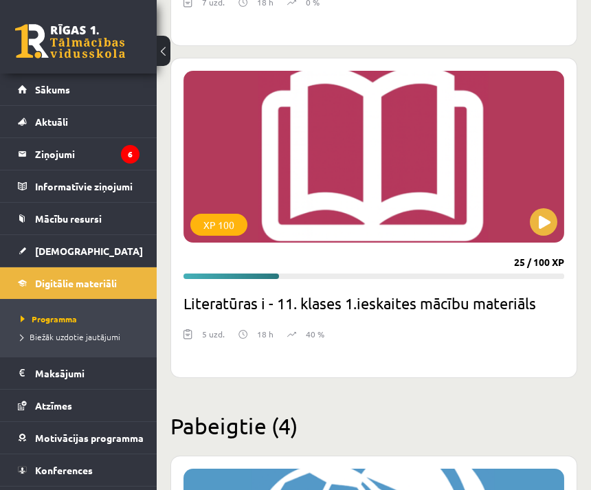
click at [481, 184] on div "XP 100" at bounding box center [373, 157] width 381 height 172
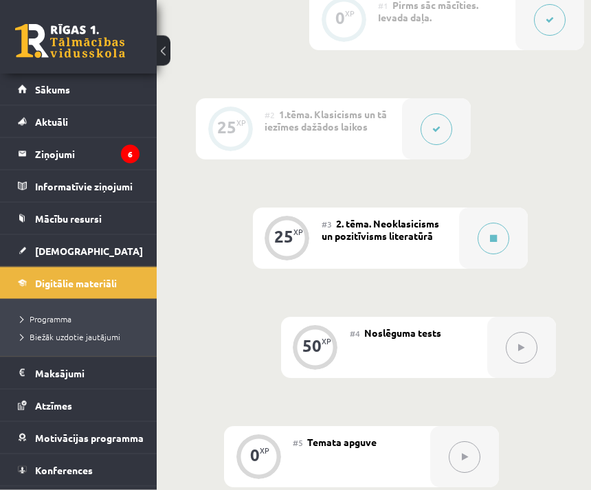
scroll to position [469, 16]
click at [475, 224] on div at bounding box center [493, 237] width 69 height 61
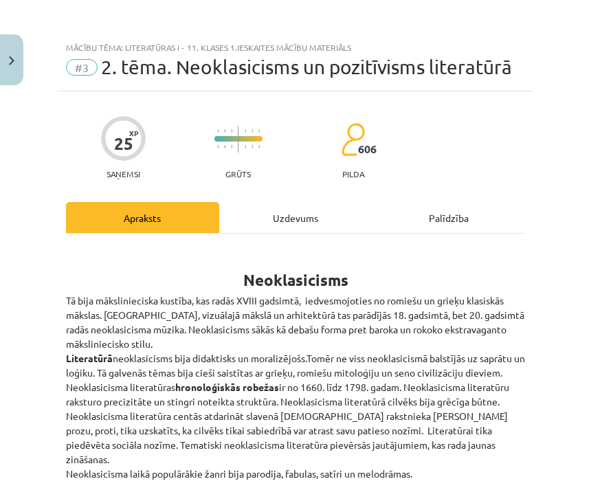
click at [308, 214] on div "Uzdevums" at bounding box center [295, 217] width 153 height 31
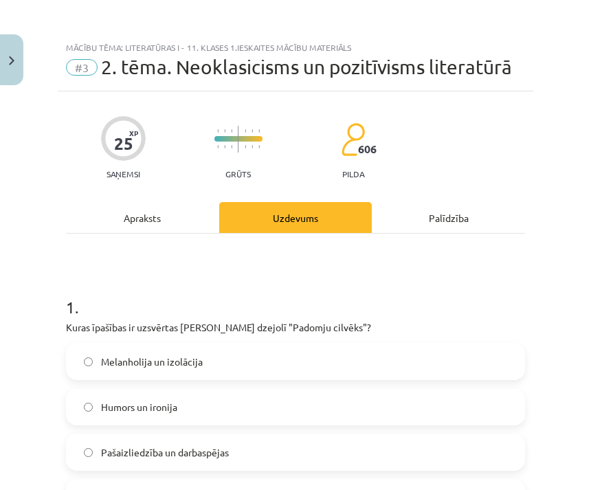
scroll to position [0, 0]
click at [148, 210] on div "Apraksts" at bounding box center [142, 217] width 153 height 31
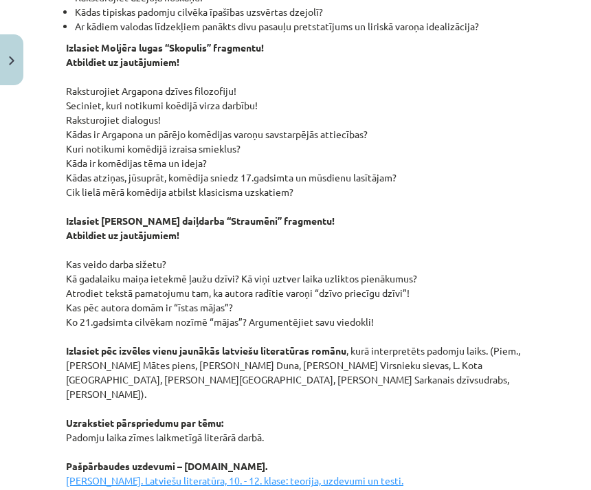
scroll to position [1708, 0]
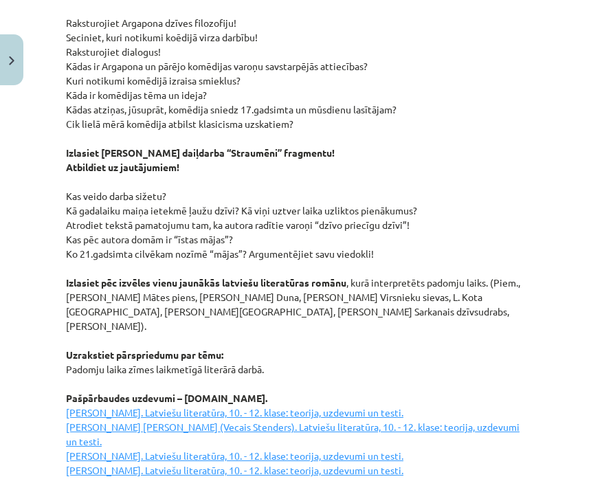
scroll to position [1777, 0]
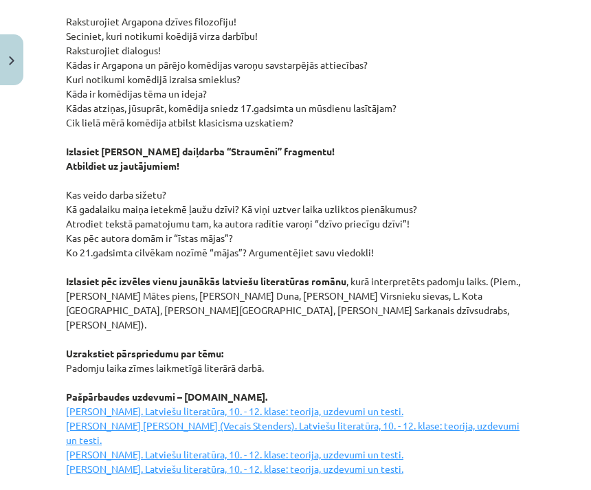
click at [86, 405] on u "[PERSON_NAME]. Latviešu literatūra, 10. - 12. klase: teorija, uzdevumi un testi…" at bounding box center [292, 440] width 453 height 70
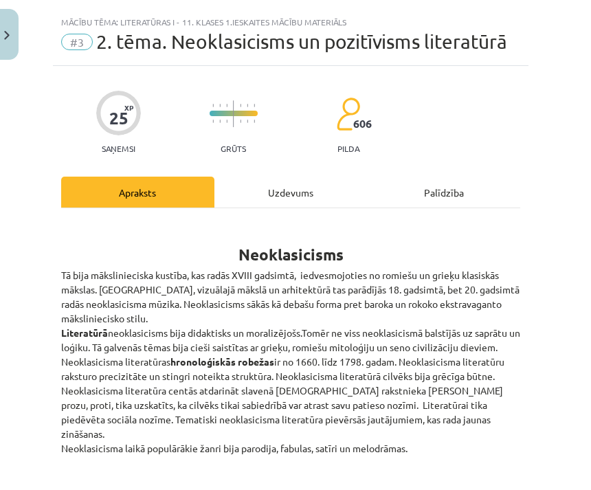
scroll to position [0, 0]
click at [293, 207] on div "Uzdevums" at bounding box center [295, 217] width 153 height 31
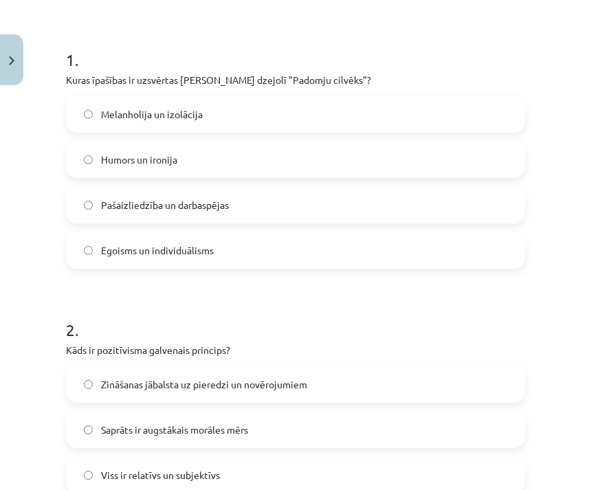
scroll to position [247, 0]
click at [85, 210] on label "Pašaizliedzība un darbaspējas" at bounding box center [295, 205] width 456 height 34
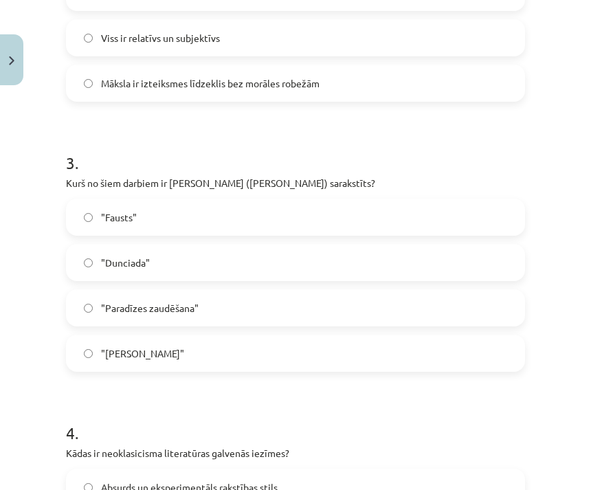
scroll to position [684, 0]
click at [97, 264] on label ""Dunciada"" at bounding box center [295, 262] width 456 height 34
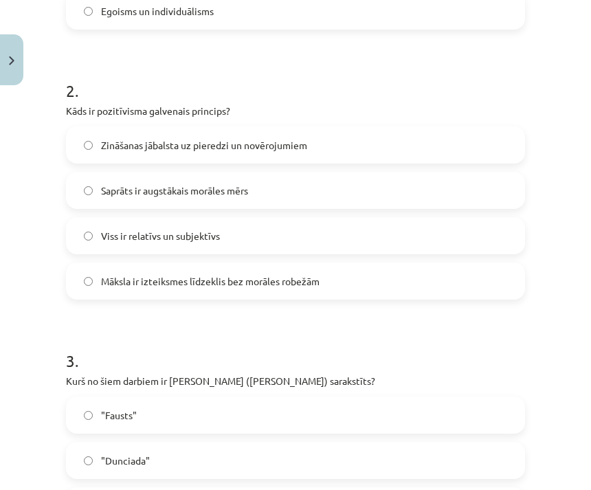
scroll to position [486, 0]
click at [105, 145] on span "Zināšanas jābalsta uz pieredzi un novērojumiem" at bounding box center [204, 145] width 206 height 14
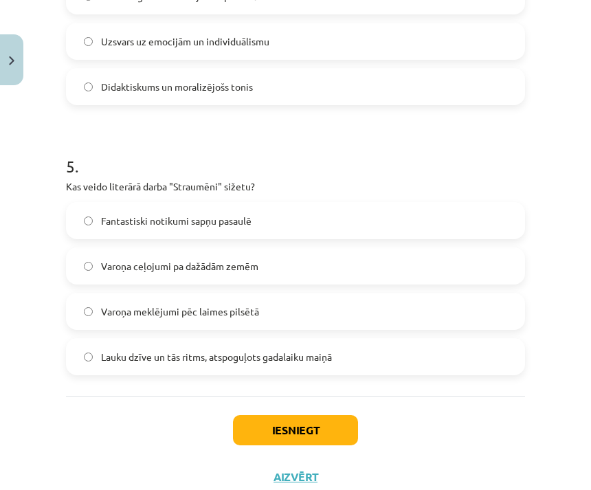
scroll to position [1220, 0]
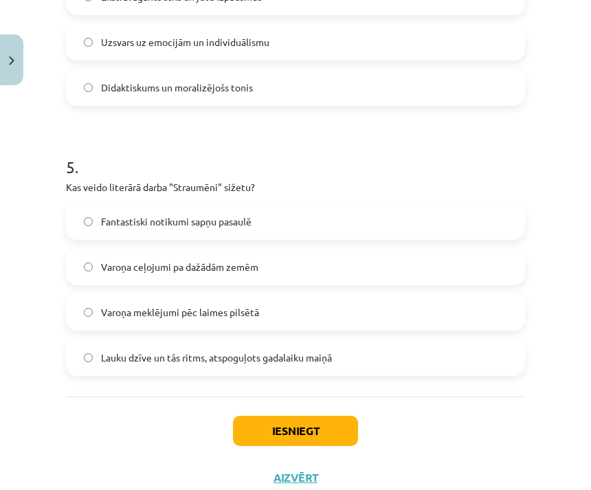
click at [111, 358] on span "Lauku dzīve un tās ritms, atspoguļots gadalaiku maiņā" at bounding box center [216, 357] width 231 height 14
click at [261, 434] on button "Iesniegt" at bounding box center [295, 431] width 125 height 30
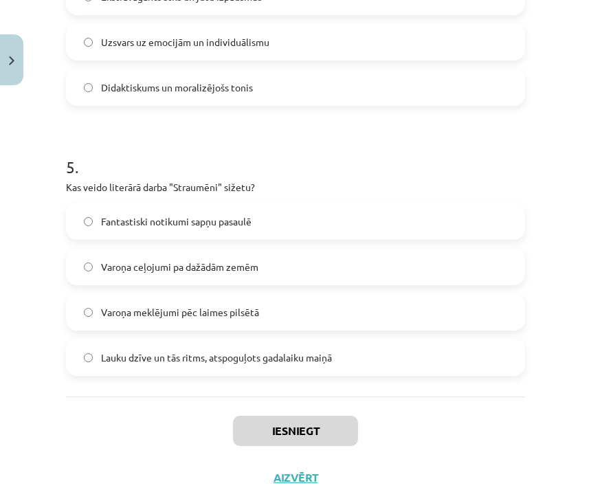
click at [315, 436] on button "Iesniegt" at bounding box center [295, 431] width 125 height 30
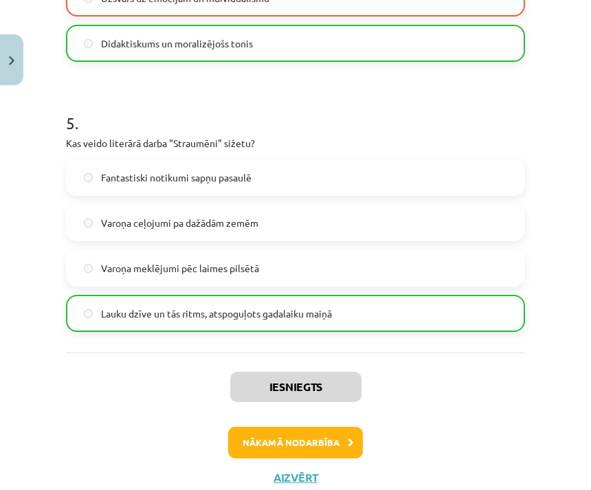
scroll to position [1263, 0]
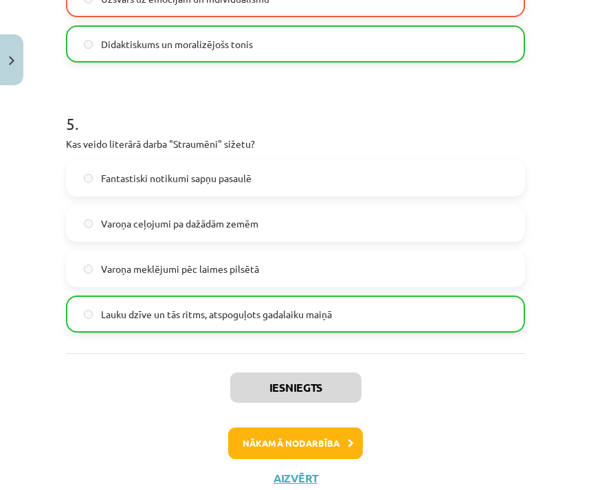
click at [329, 444] on button "Nākamā nodarbība" at bounding box center [295, 443] width 135 height 32
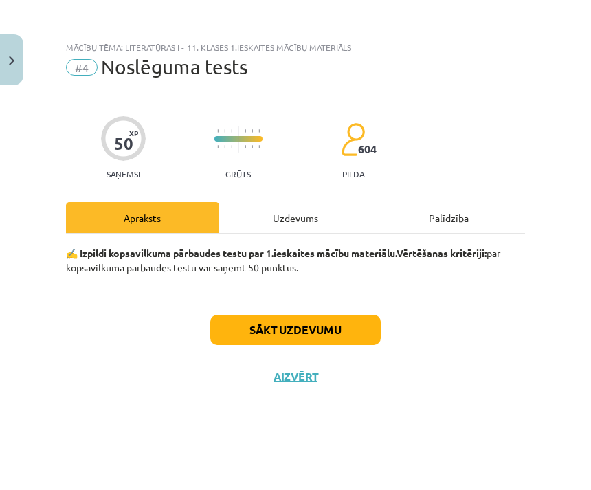
scroll to position [0, 0]
click at [306, 232] on div "Uzdevums" at bounding box center [295, 217] width 153 height 31
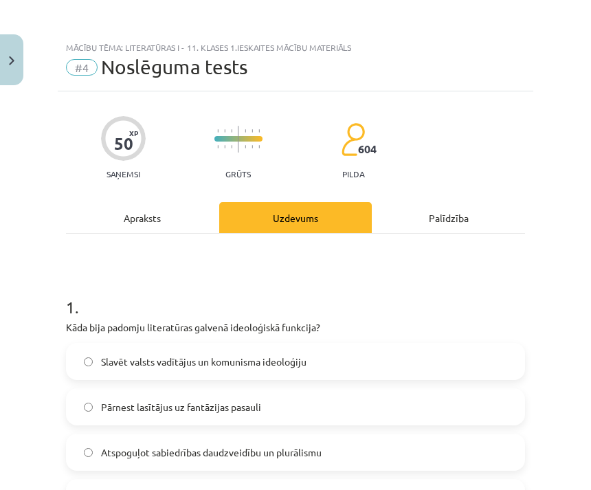
click at [14, 61] on img "Close" at bounding box center [11, 60] width 5 height 9
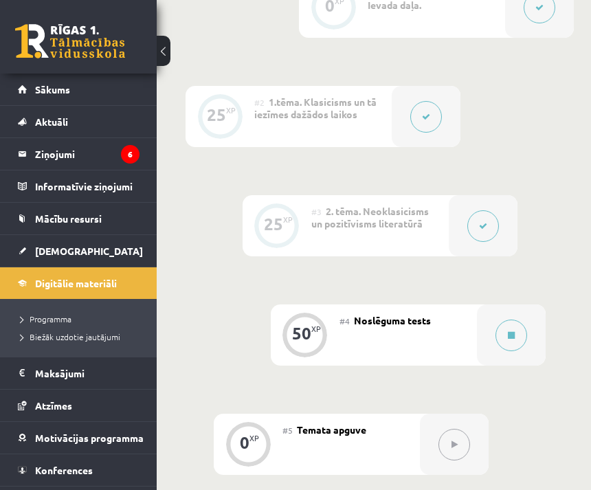
click at [122, 468] on link "Konferences" at bounding box center [79, 470] width 122 height 32
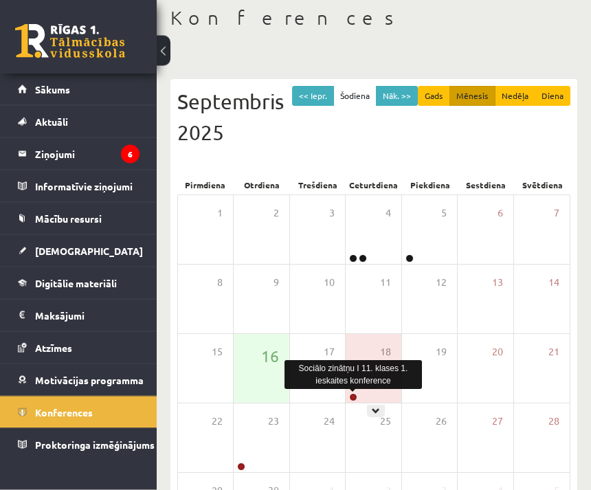
scroll to position [67, 0]
click at [387, 344] on span "18" at bounding box center [385, 351] width 11 height 15
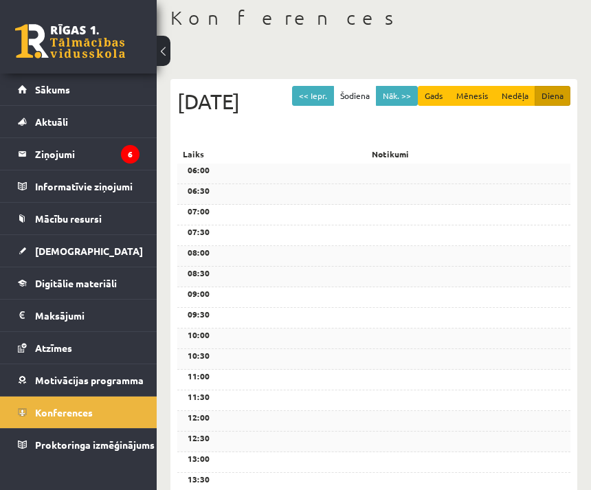
click at [89, 412] on span "Konferences" at bounding box center [64, 412] width 58 height 12
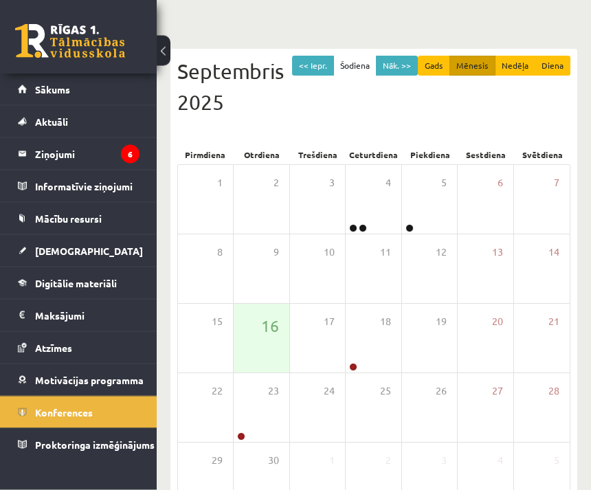
scroll to position [89, 0]
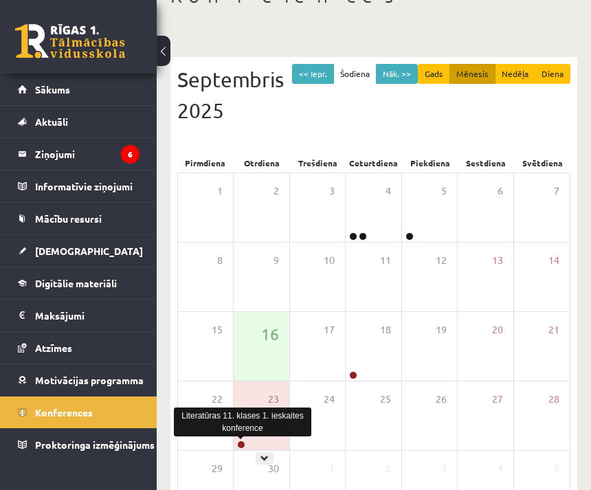
click at [242, 441] on link at bounding box center [241, 444] width 8 height 8
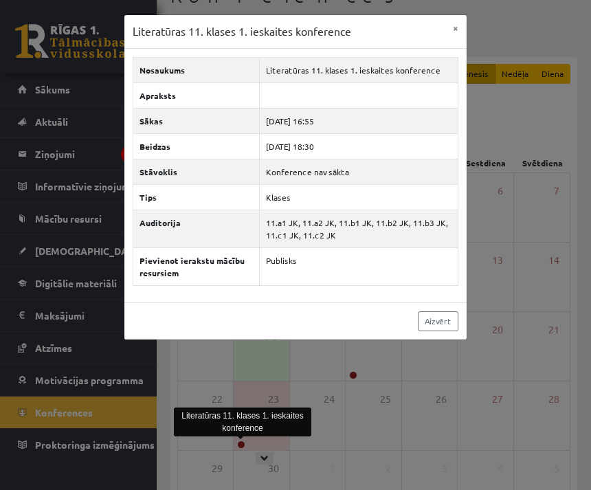
click at [409, 400] on div "Literatūras 11. klases 1. ieskaites konference × Nosaukums Literatūras 11. klas…" at bounding box center [295, 245] width 591 height 490
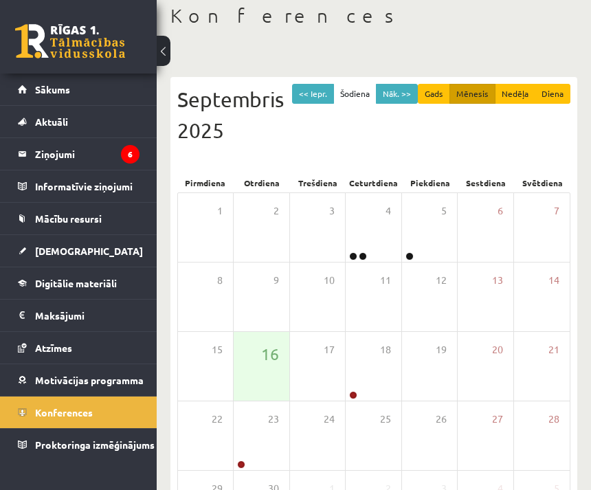
scroll to position [70, 0]
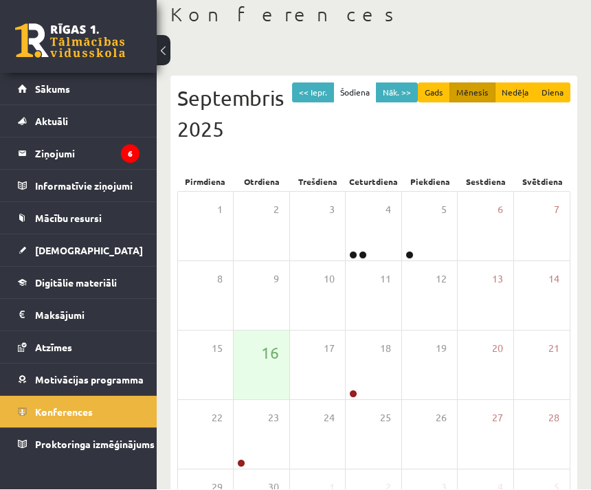
click at [396, 93] on button "Nāk. >>" at bounding box center [397, 93] width 42 height 20
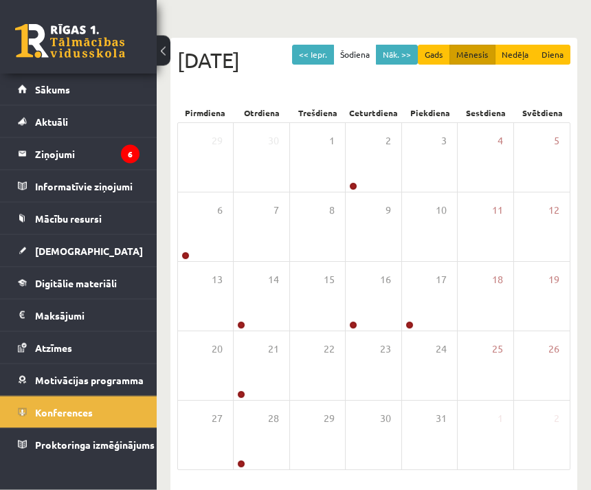
scroll to position [144, 0]
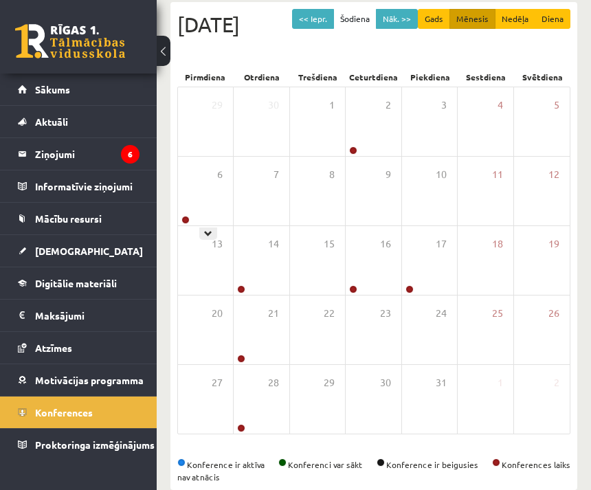
click at [188, 225] on div "6" at bounding box center [205, 191] width 55 height 69
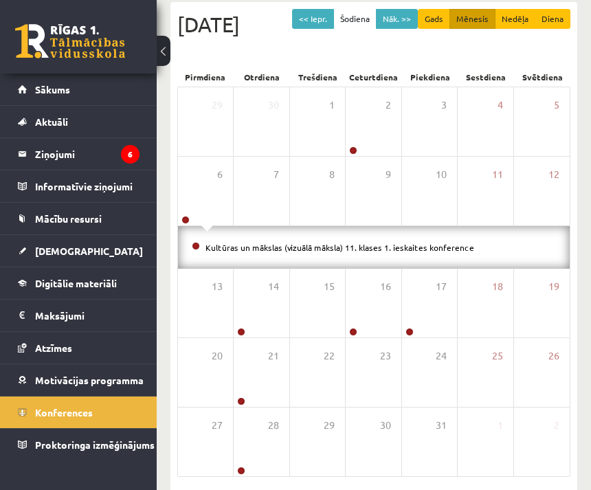
click at [109, 408] on link "Konferences" at bounding box center [79, 412] width 122 height 32
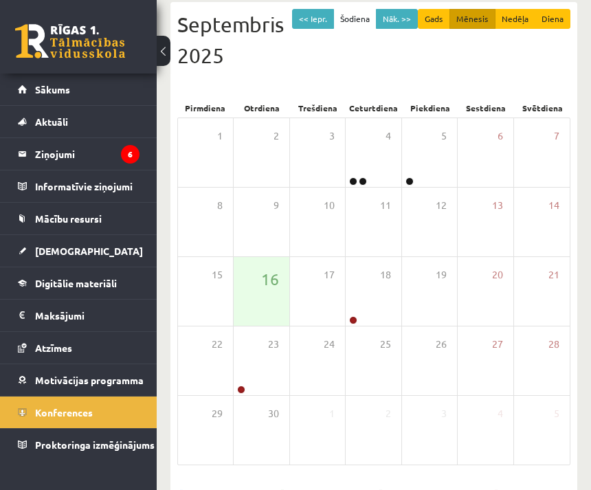
click at [117, 148] on legend "Ziņojumi 6" at bounding box center [87, 154] width 104 height 32
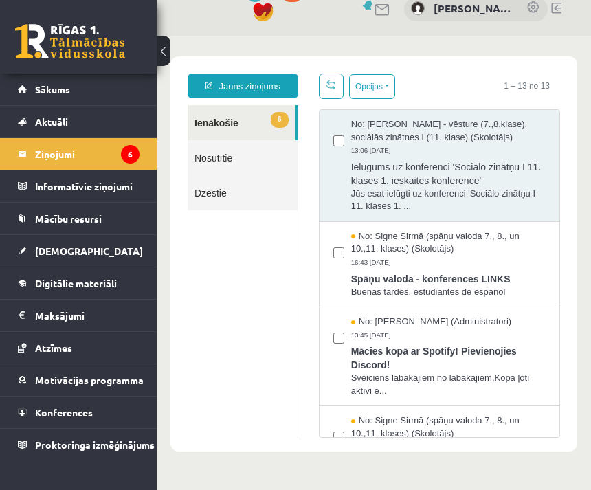
click at [272, 128] on link "6 Ienākošie" at bounding box center [242, 122] width 108 height 35
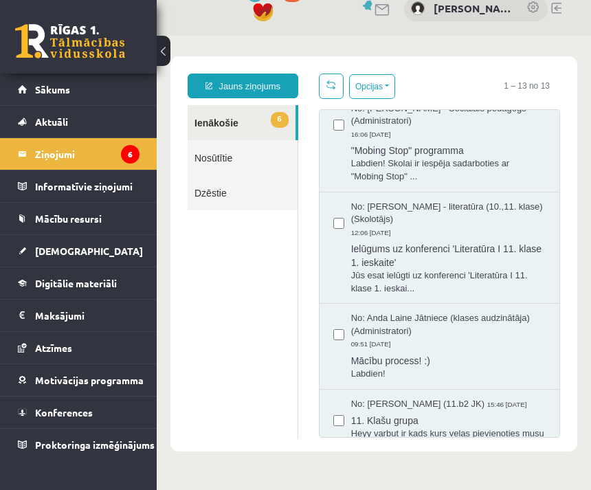
scroll to position [769, 0]
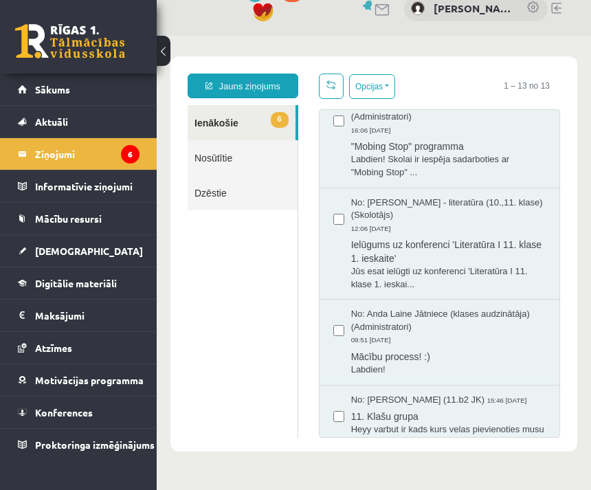
click at [414, 346] on div "No: [PERSON_NAME] Jātniece (klases audzinātāja) (Administratori) 09:51 [DATE]" at bounding box center [448, 327] width 194 height 38
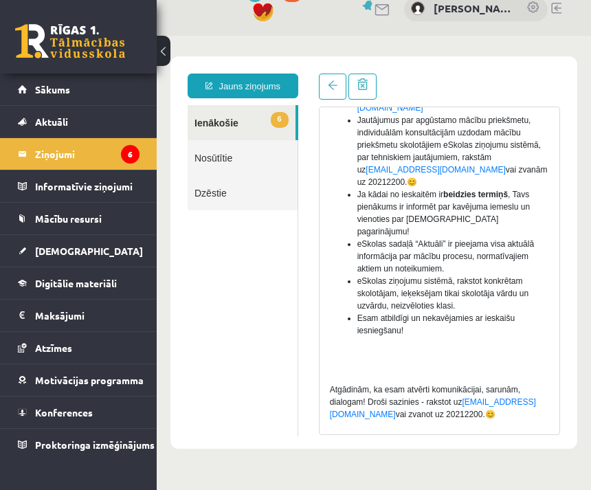
scroll to position [517, 0]
click at [122, 288] on link "Digitālie materiāli" at bounding box center [79, 283] width 122 height 32
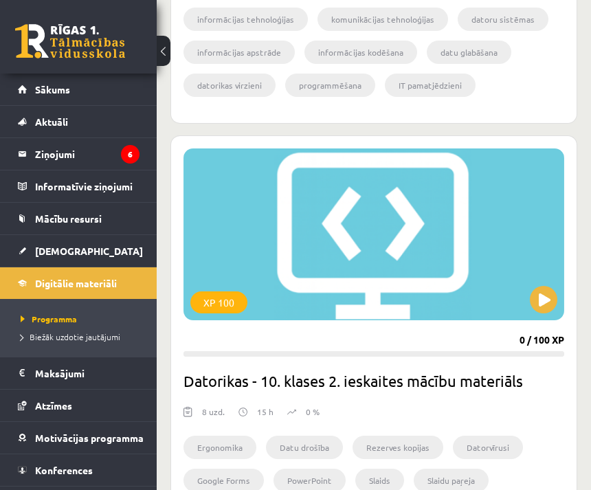
scroll to position [4433, 0]
